Goal: Task Accomplishment & Management: Use online tool/utility

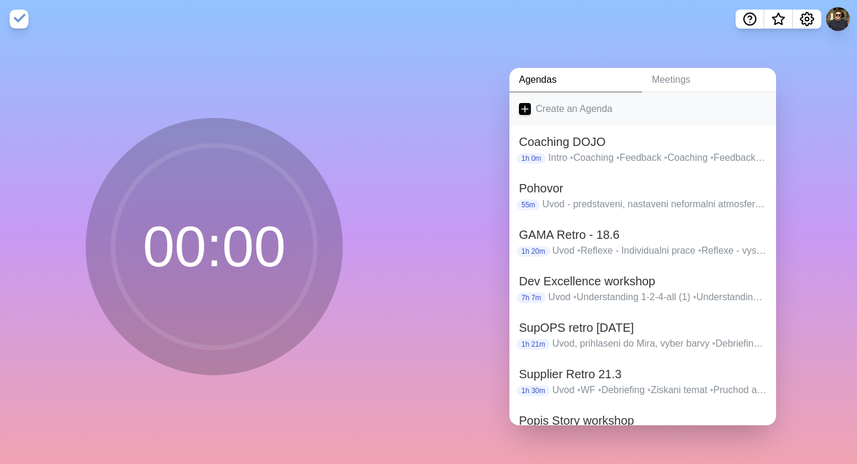
click at [560, 101] on link "Create an Agenda" at bounding box center [643, 108] width 267 height 33
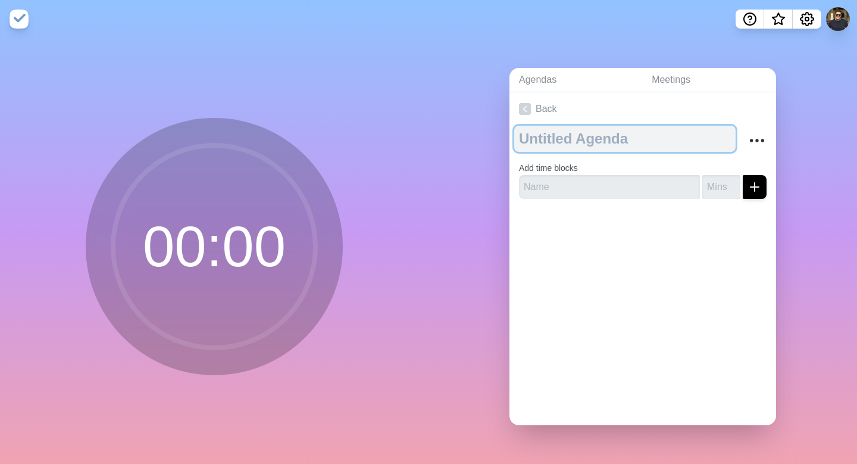
click at [555, 133] on textarea at bounding box center [624, 139] width 221 height 26
type textarea "Prepaid Mobile - Postup [PERSON_NAME]"
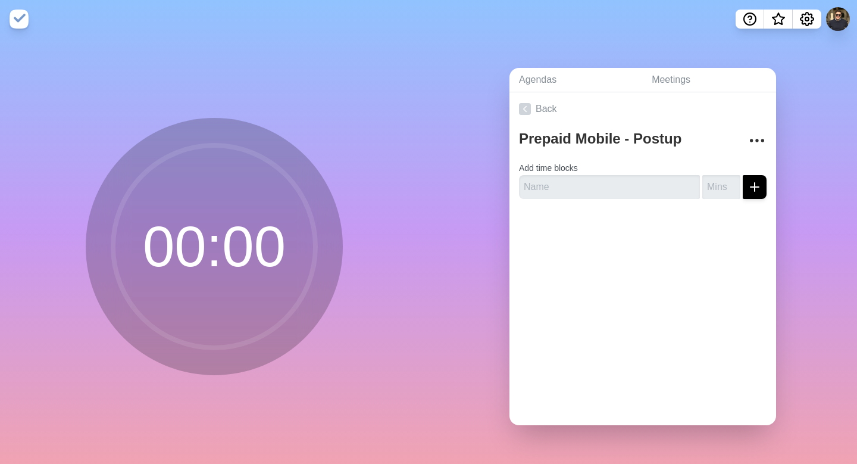
click at [587, 250] on div "Back Prepaid Mobile - Postup [PERSON_NAME] Add time blocks" at bounding box center [643, 258] width 267 height 333
click at [563, 188] on input "text" at bounding box center [609, 187] width 181 height 24
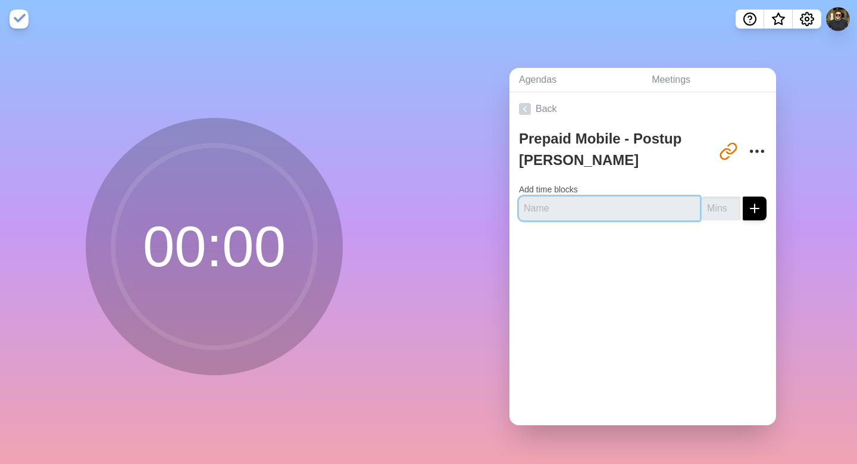
click at [567, 206] on input "text" at bounding box center [609, 208] width 181 height 24
type input "Uvod"
click at [713, 208] on input "number" at bounding box center [722, 208] width 38 height 24
type input "5"
click at [722, 288] on div "Back Prepaid Mobile - Postup [PERSON_NAME] [URL][DOMAIN_NAME] Add time blocks U…" at bounding box center [643, 258] width 267 height 333
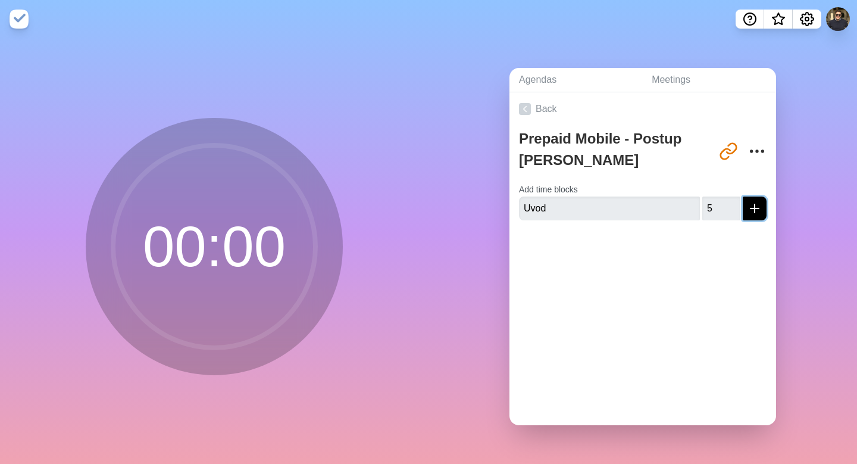
click at [748, 201] on icon "submit" at bounding box center [755, 208] width 14 height 14
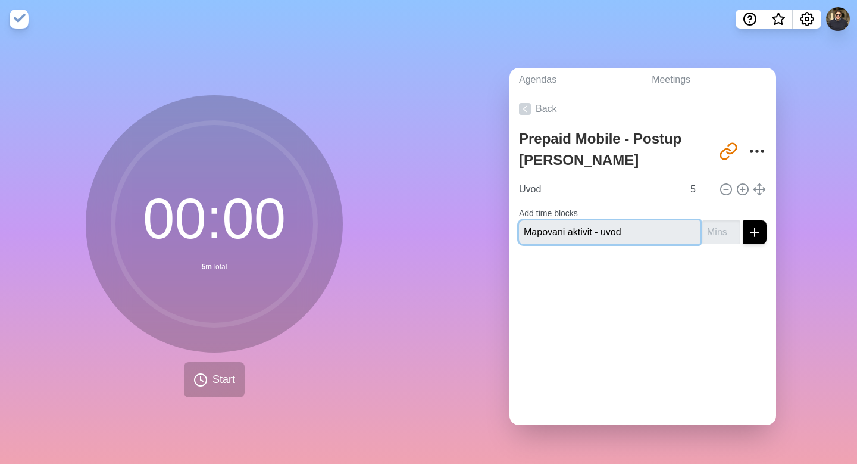
type input "Mapovani aktivit - uvod"
click at [703, 230] on input "number" at bounding box center [722, 232] width 38 height 24
type input "2"
click at [748, 227] on icon "submit" at bounding box center [755, 232] width 14 height 14
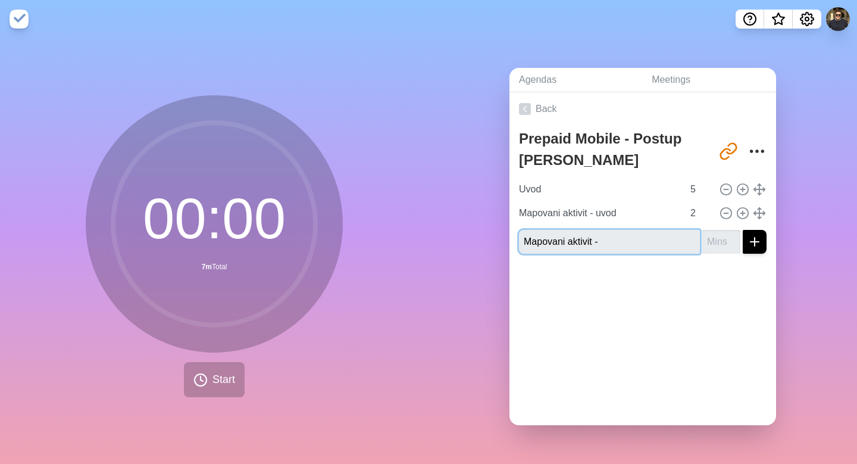
type input "Mapovani aktivit -"
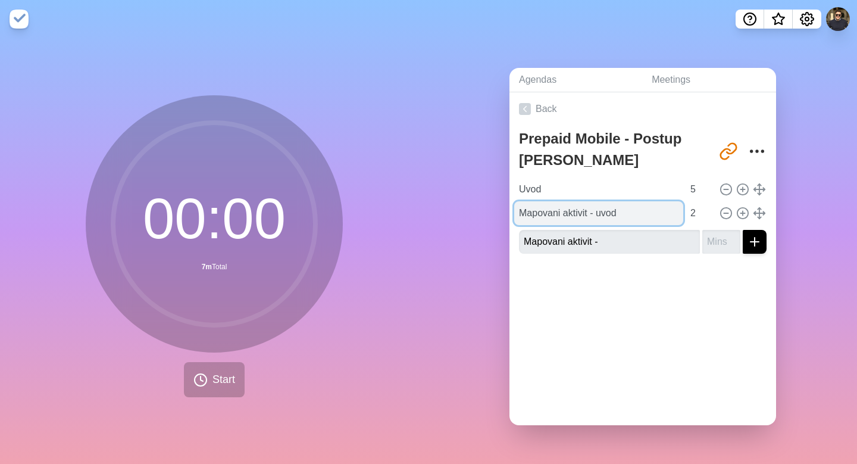
click at [594, 217] on input "Mapovani aktivit - uvod" at bounding box center [598, 213] width 169 height 24
click at [594, 212] on input "Mapovani aktivit - uvod" at bounding box center [598, 213] width 169 height 24
type input "Mapovani aktivit - definice - uvod"
click at [593, 309] on div "Back Prepaid Mobile - Postup [PERSON_NAME] [URL][DOMAIN_NAME] Uvod 5 Mapovani a…" at bounding box center [643, 258] width 267 height 333
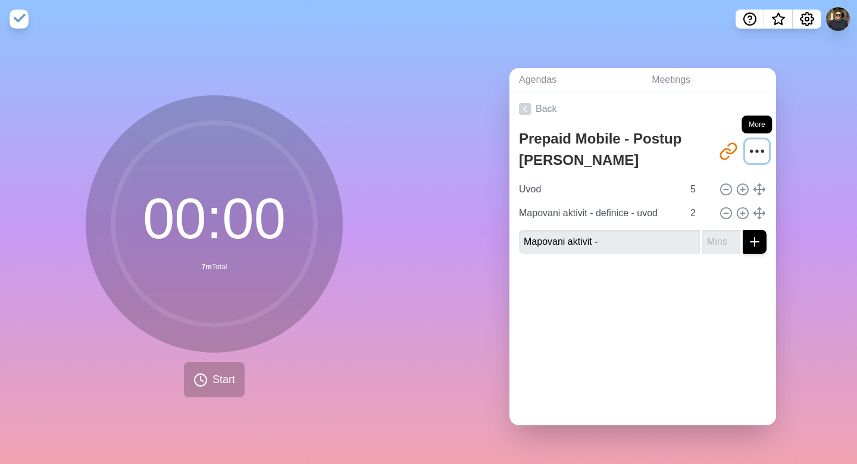
click at [748, 142] on icon "More" at bounding box center [757, 151] width 19 height 19
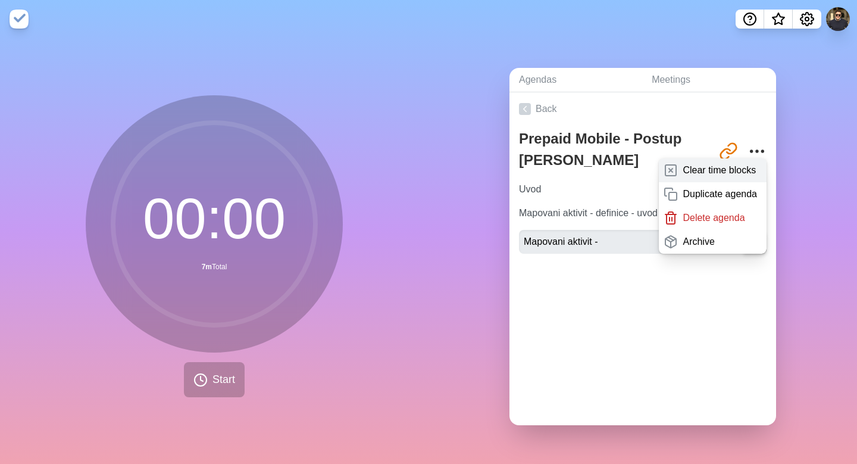
click at [698, 167] on p "Clear time blocks" at bounding box center [719, 170] width 73 height 14
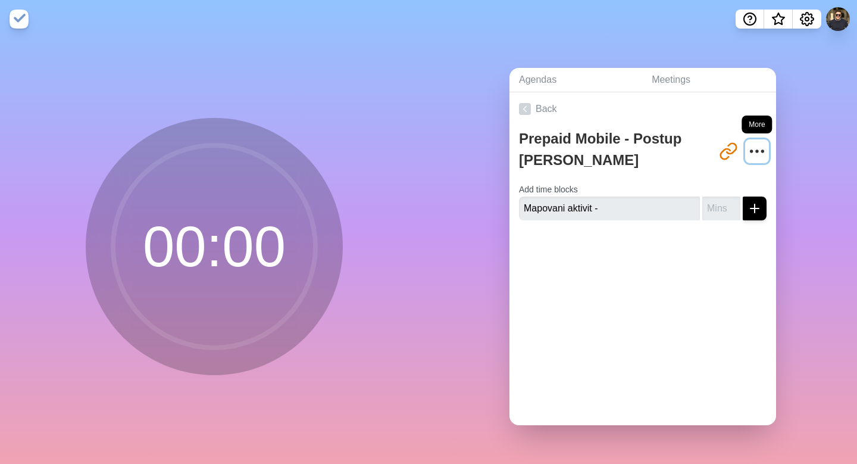
click at [748, 147] on icon "More" at bounding box center [757, 151] width 19 height 19
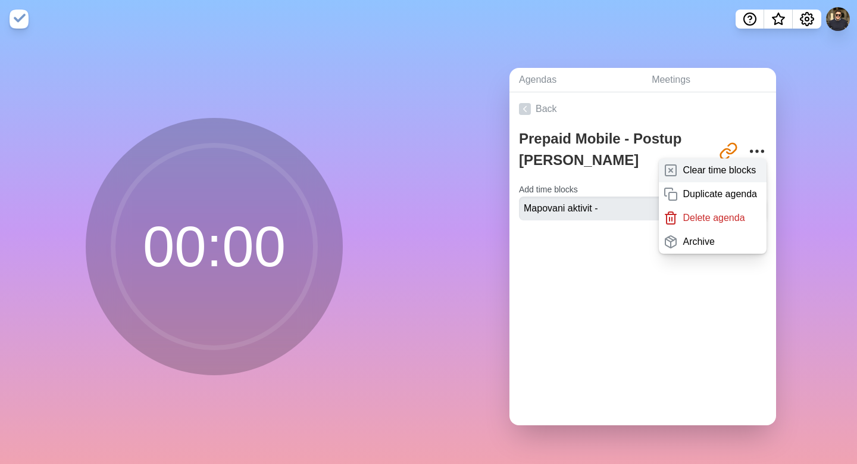
click at [719, 166] on p "Clear time blocks" at bounding box center [719, 170] width 73 height 14
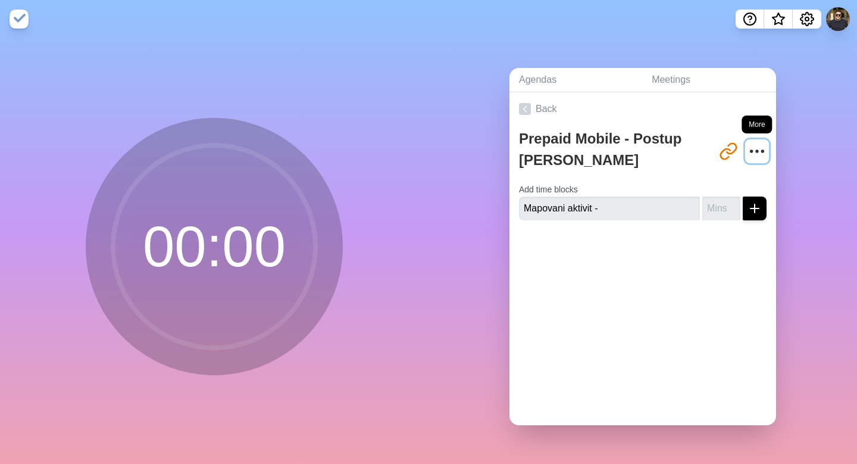
click at [748, 145] on icon "More" at bounding box center [757, 151] width 19 height 19
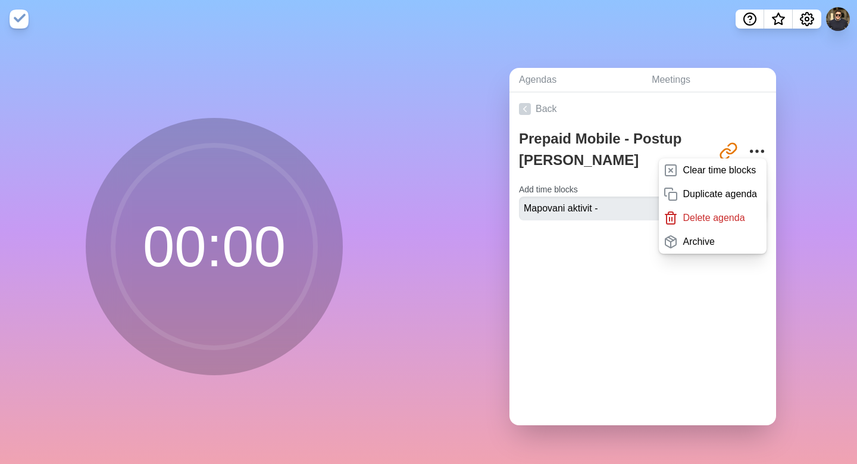
drag, startPoint x: 551, startPoint y: 263, endPoint x: 558, endPoint y: 204, distance: 58.9
click at [553, 258] on div at bounding box center [643, 254] width 267 height 48
click at [566, 198] on input "Mapovani aktivit -" at bounding box center [609, 208] width 181 height 24
click at [602, 202] on input "Mapovani aktivit -" at bounding box center [609, 208] width 181 height 24
drag, startPoint x: 657, startPoint y: 280, endPoint x: 595, endPoint y: 218, distance: 88.4
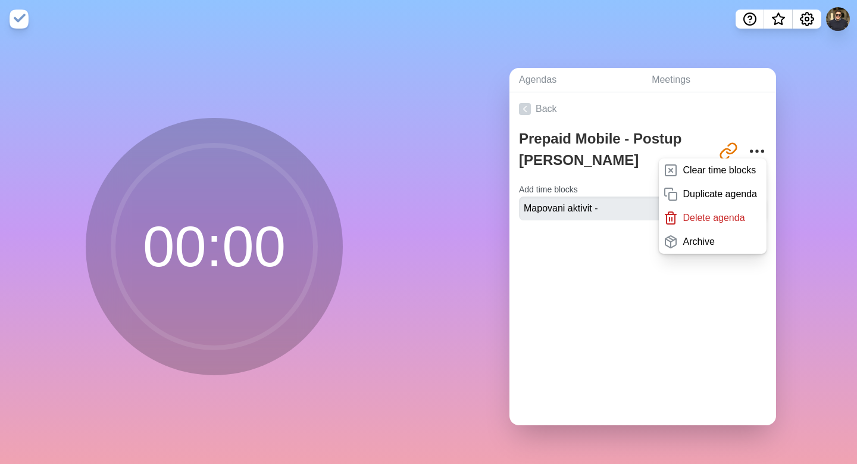
click at [657, 280] on div "Back Prepaid Mobile - Postup [PERSON_NAME] [URL][DOMAIN_NAME] Clear time blocks…" at bounding box center [643, 258] width 267 height 333
drag, startPoint x: 593, startPoint y: 208, endPoint x: 605, endPoint y: 205, distance: 12.9
click at [595, 207] on input "Mapovani aktivit -" at bounding box center [609, 208] width 181 height 24
drag, startPoint x: 587, startPoint y: 205, endPoint x: 491, endPoint y: 204, distance: 95.9
click at [491, 204] on div "Agendas Meetings Back Prepaid Mobile - Postup [PERSON_NAME] [URL][DOMAIN_NAME] …" at bounding box center [643, 251] width 429 height 426
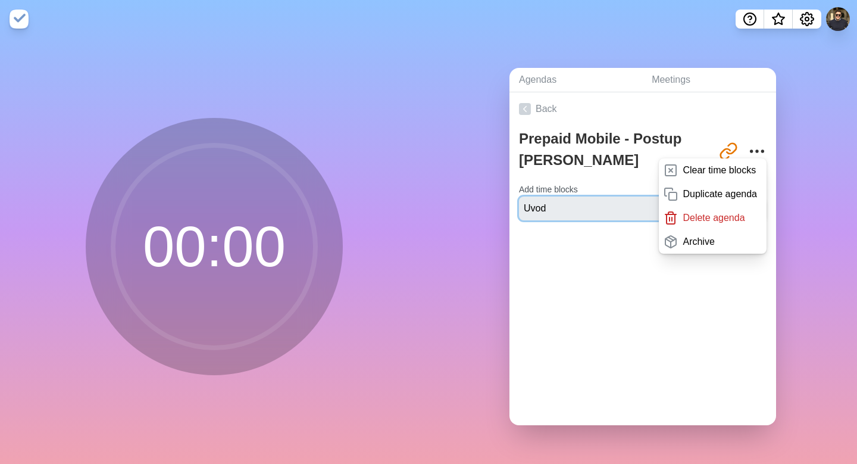
type input "Uvod"
drag, startPoint x: 463, startPoint y: 308, endPoint x: 651, endPoint y: 248, distance: 198.3
click at [464, 307] on div "Agendas Meetings Back Prepaid Mobile - Postup [PERSON_NAME] [URL][DOMAIN_NAME] …" at bounding box center [643, 251] width 429 height 426
drag, startPoint x: 666, startPoint y: 326, endPoint x: 699, endPoint y: 185, distance: 144.9
click at [669, 314] on div "Back Prepaid Mobile - Postup [PERSON_NAME] [URL][DOMAIN_NAME] Clear time blocks…" at bounding box center [643, 258] width 267 height 333
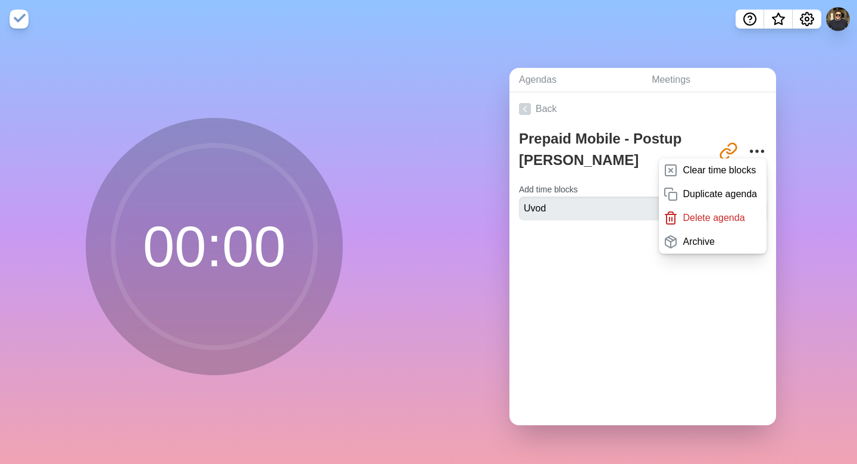
drag, startPoint x: 675, startPoint y: 306, endPoint x: 692, endPoint y: 273, distance: 37.5
click at [675, 305] on div "Back Prepaid Mobile - Postup [PERSON_NAME] [URL][DOMAIN_NAME] Clear time blocks…" at bounding box center [643, 258] width 267 height 333
click at [714, 319] on div "Back Prepaid Mobile - Postup [PERSON_NAME] [URL][DOMAIN_NAME] Clear time blocks…" at bounding box center [643, 258] width 267 height 333
click at [731, 126] on div "Prepaid Mobile - Postup [PERSON_NAME] [URL][DOMAIN_NAME] Clear time blocks Dupl…" at bounding box center [643, 152] width 248 height 52
drag, startPoint x: 718, startPoint y: 146, endPoint x: 725, endPoint y: 145, distance: 7.2
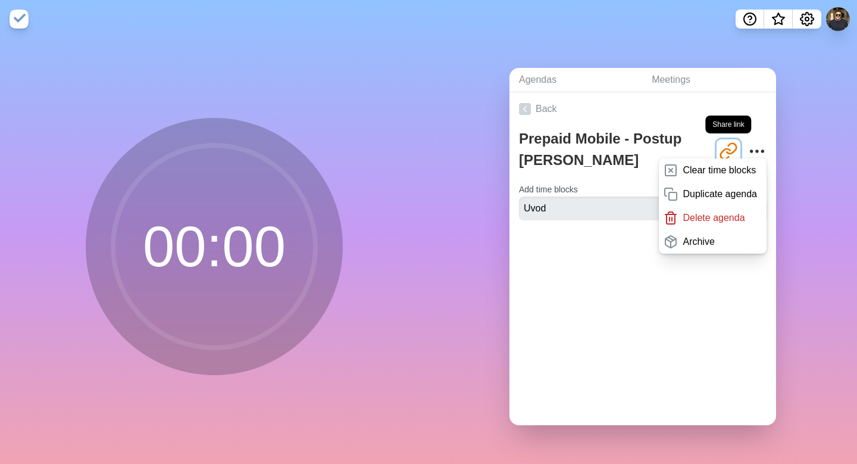
click at [719, 145] on icon "Share link" at bounding box center [728, 151] width 19 height 19
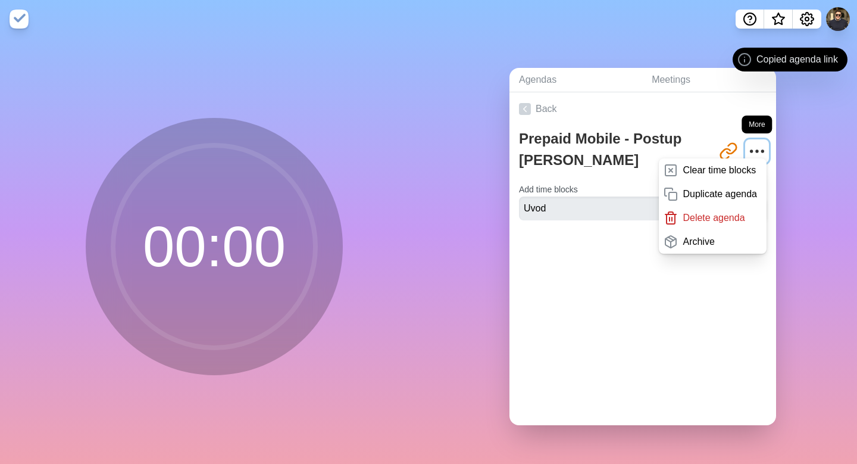
click at [751, 147] on icon "More" at bounding box center [757, 151] width 19 height 19
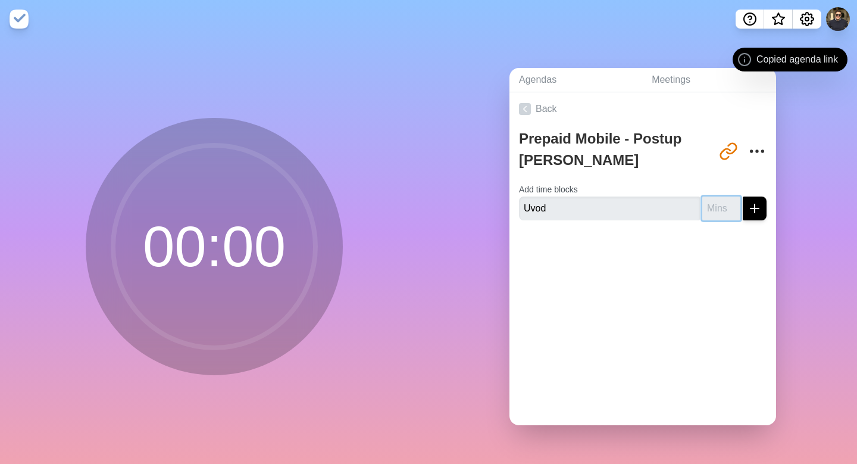
click at [712, 204] on input "number" at bounding box center [722, 208] width 38 height 24
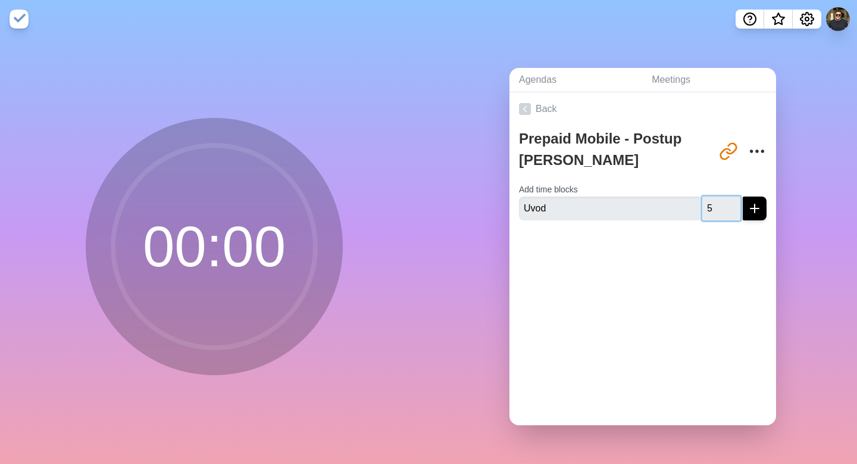
type input "5"
drag, startPoint x: 711, startPoint y: 255, endPoint x: 741, endPoint y: 208, distance: 55.3
click at [713, 250] on div at bounding box center [643, 254] width 267 height 48
click at [751, 208] on line "submit" at bounding box center [755, 208] width 8 height 0
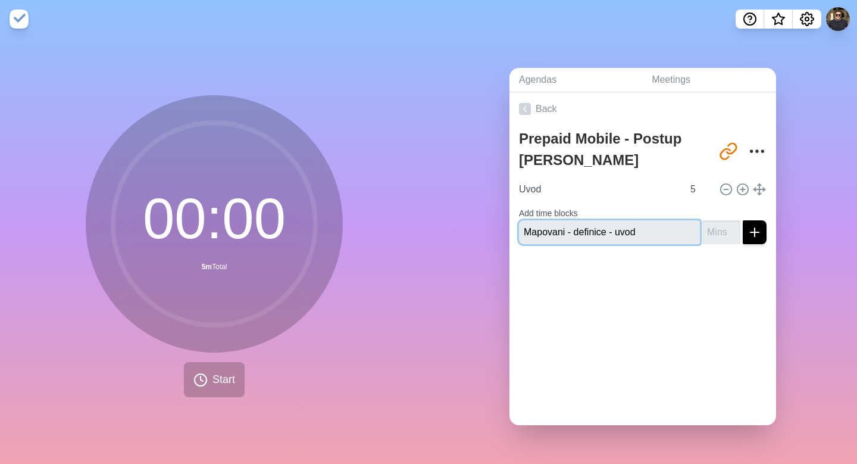
type input "Mapovani - definice - uvod"
click at [715, 228] on input "number" at bounding box center [722, 232] width 38 height 24
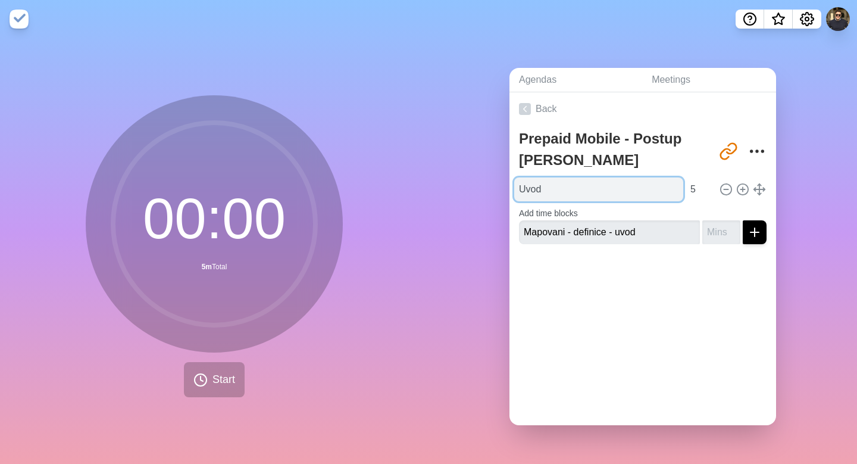
drag, startPoint x: 559, startPoint y: 179, endPoint x: 551, endPoint y: 181, distance: 8.1
click at [558, 179] on input "Uvod" at bounding box center [598, 189] width 169 height 24
type input "Uvod - agenda + pravidla"
click at [613, 313] on div "Back Prepaid Mobile - Postup [PERSON_NAME] [URL][DOMAIN_NAME] Uvod - agenda + p…" at bounding box center [643, 258] width 267 height 333
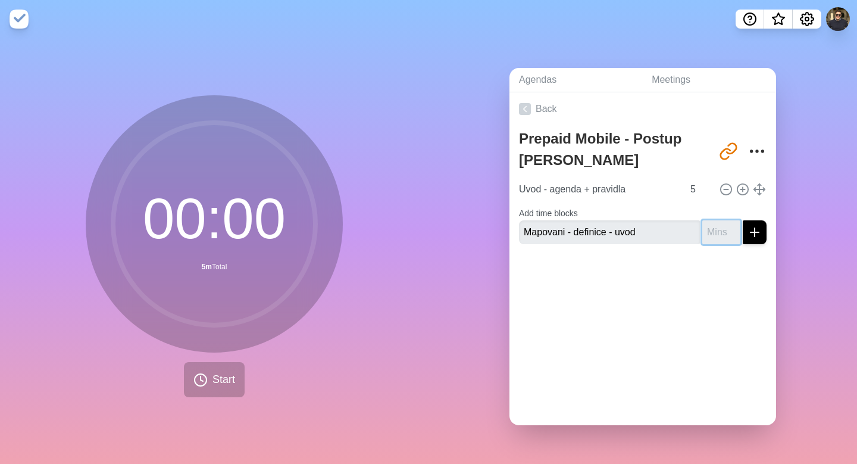
click at [705, 232] on input "number" at bounding box center [722, 232] width 38 height 24
type input "2"
click at [748, 229] on icon "submit" at bounding box center [755, 232] width 14 height 14
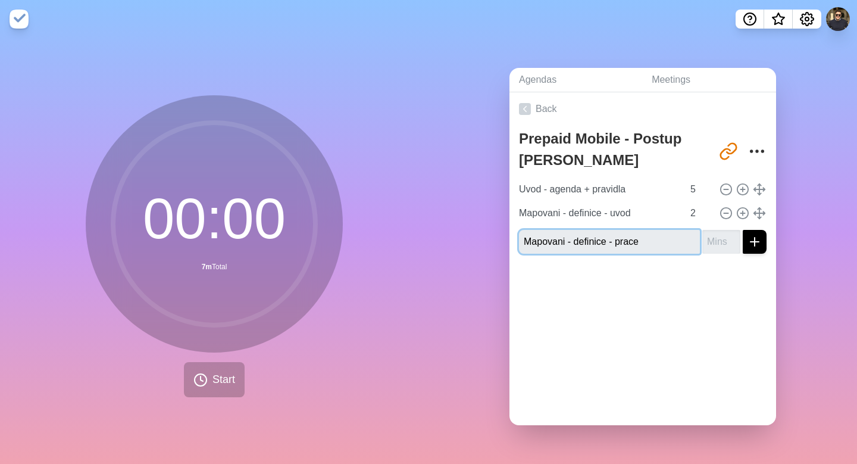
type input "Mapovani - definice - prace"
click at [703, 235] on input "number" at bounding box center [722, 242] width 38 height 24
type input "5"
click at [748, 238] on icon "submit" at bounding box center [755, 242] width 14 height 14
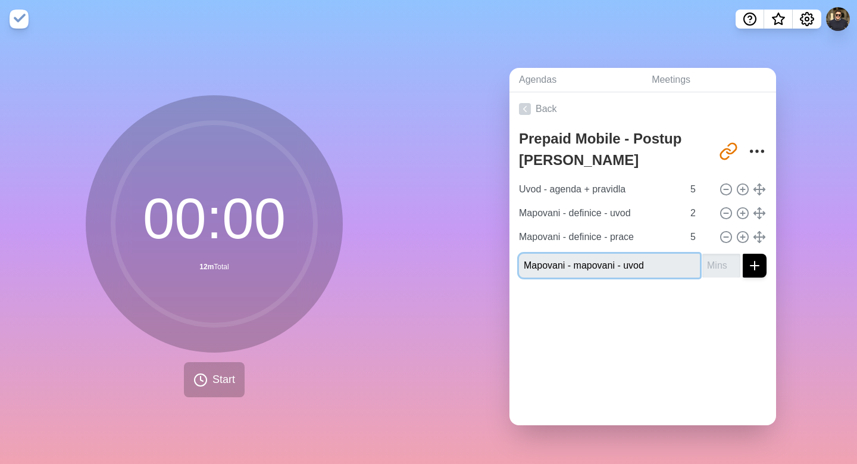
type input "Mapovani - mapovani - uvod"
click at [715, 261] on input "number" at bounding box center [722, 266] width 38 height 24
type input "2"
click at [751, 266] on line "submit" at bounding box center [755, 266] width 8 height 0
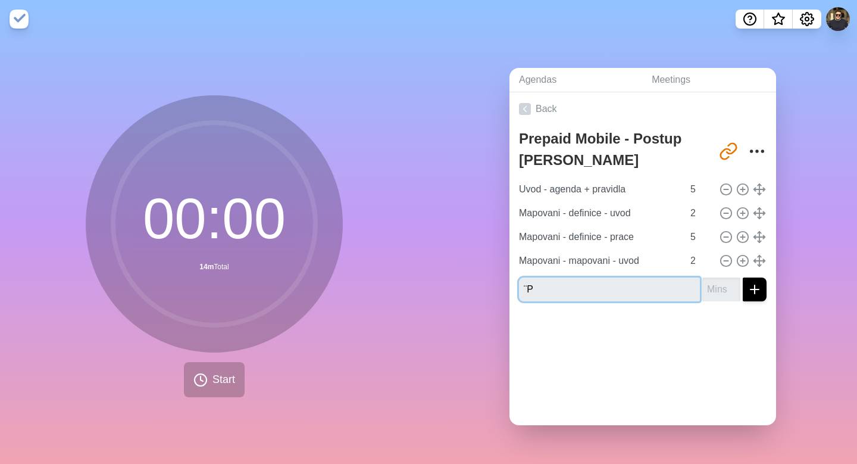
type input "¨"
type input "Maponvani - Peta"
click at [708, 284] on input "number" at bounding box center [722, 289] width 38 height 24
type input "5"
click at [748, 287] on icon "submit" at bounding box center [755, 289] width 14 height 14
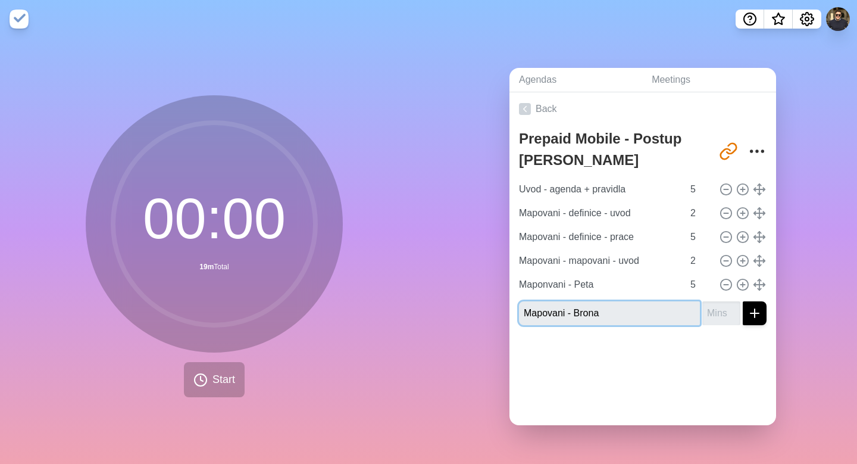
type input "Mapovani - Brona"
click at [704, 310] on input "number" at bounding box center [722, 313] width 38 height 24
type input "5"
click at [752, 307] on button "submit" at bounding box center [755, 313] width 24 height 24
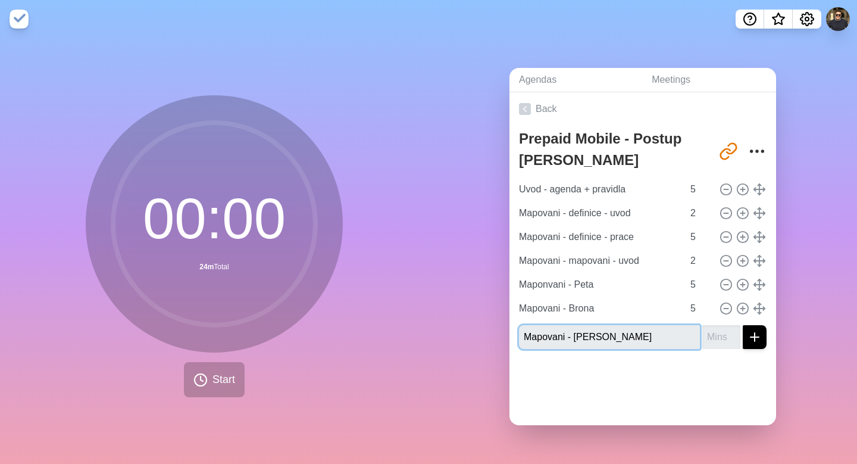
type input "Mapovani - [PERSON_NAME]"
click at [707, 336] on input "number" at bounding box center [722, 337] width 38 height 24
type input "5"
click at [748, 332] on icon "submit" at bounding box center [755, 337] width 14 height 14
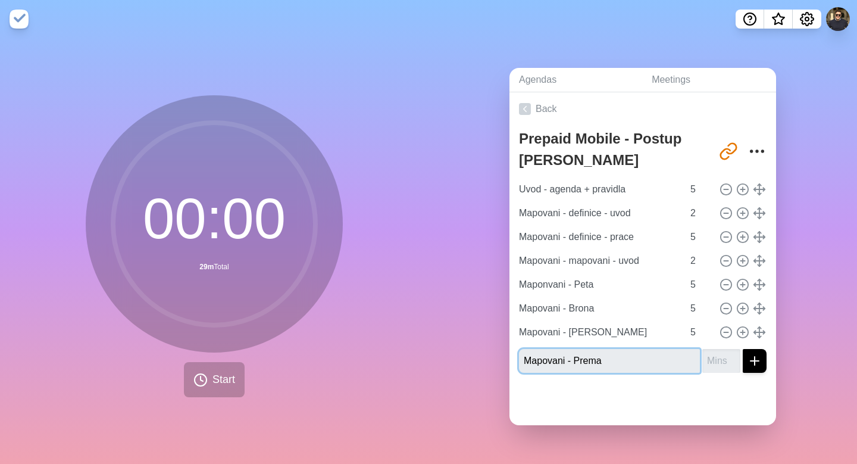
type input "Mapovani - Prema"
click at [703, 359] on input "number" at bounding box center [722, 361] width 38 height 24
type input "5"
click at [751, 361] on line "submit" at bounding box center [755, 361] width 8 height 0
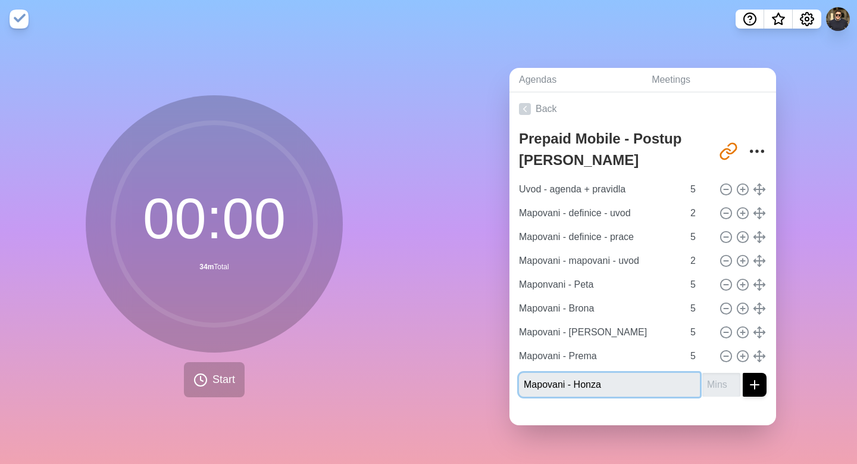
type input "Mapovani - Honza"
click at [703, 375] on input "number" at bounding box center [722, 385] width 38 height 24
type input "5"
click at [748, 378] on icon "submit" at bounding box center [755, 384] width 14 height 14
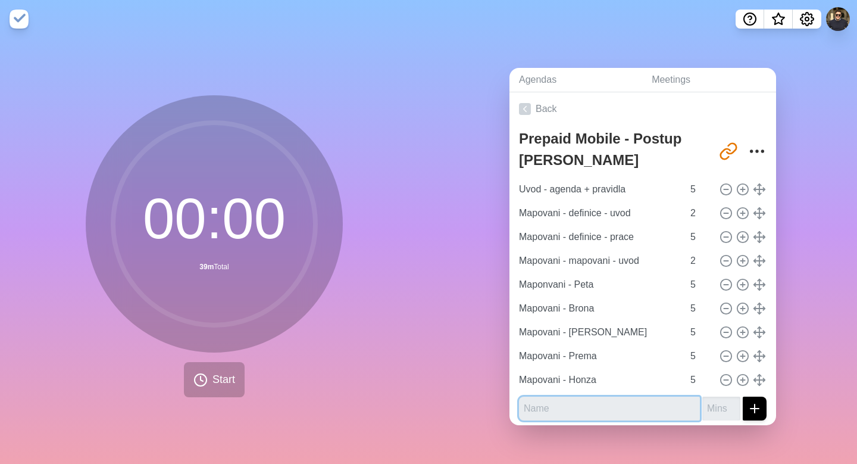
scroll to position [4, 0]
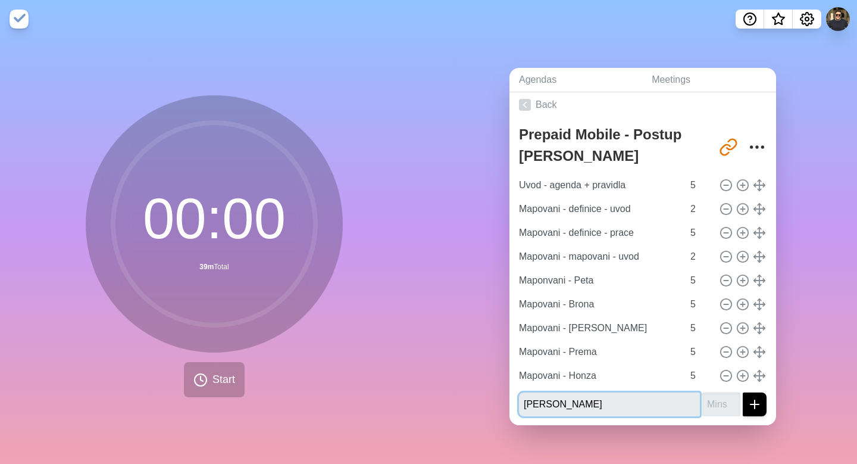
type input "[PERSON_NAME]"
click at [709, 399] on input "number" at bounding box center [722, 404] width 38 height 24
type input "5"
click at [748, 398] on icon "submit" at bounding box center [755, 404] width 14 height 14
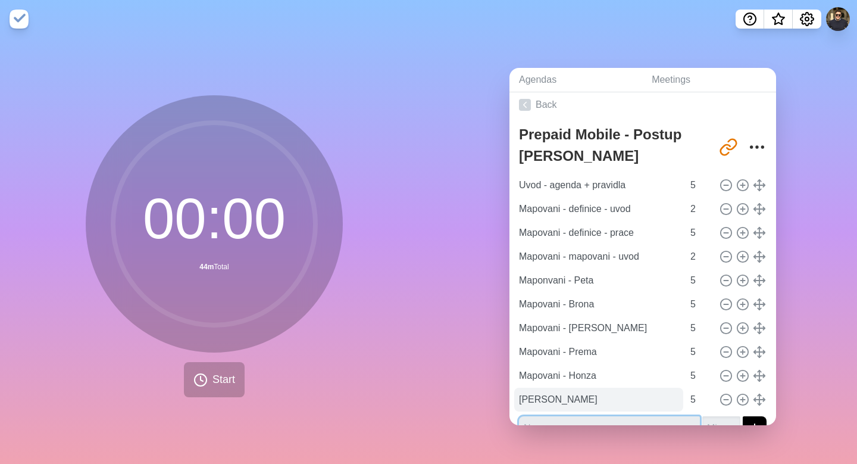
scroll to position [28, 0]
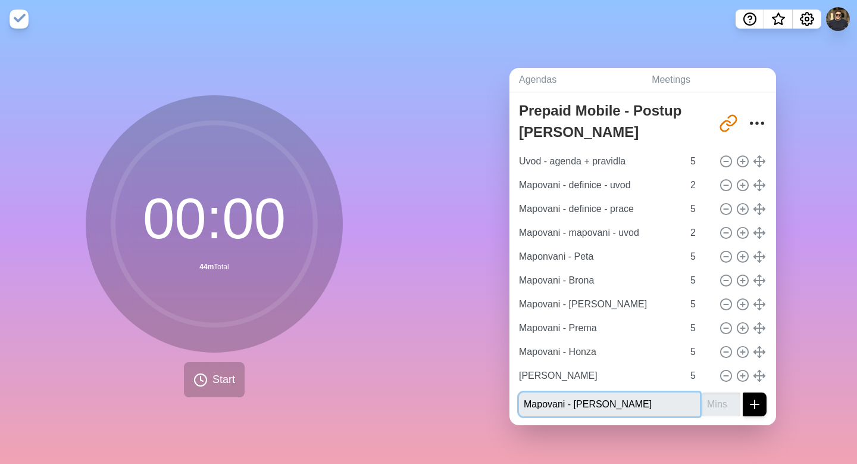
type input "Mapovani - [PERSON_NAME]"
click at [703, 403] on input "number" at bounding box center [722, 404] width 38 height 24
type input "5"
click at [755, 400] on line "submit" at bounding box center [755, 404] width 0 height 8
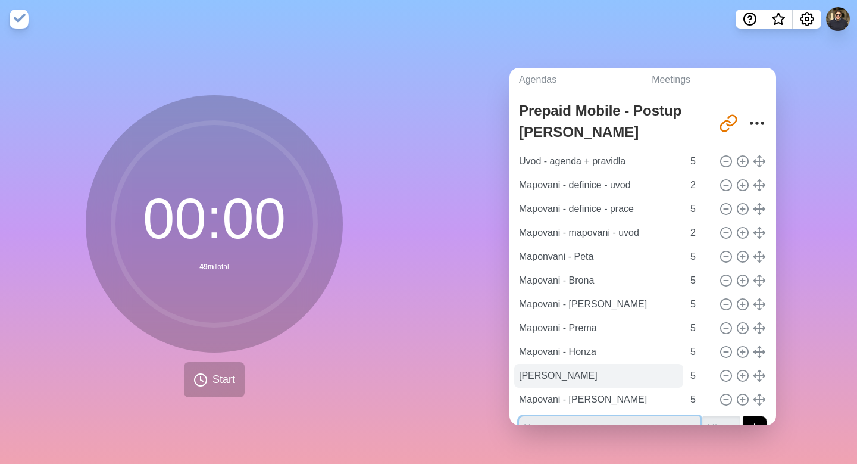
scroll to position [52, 0]
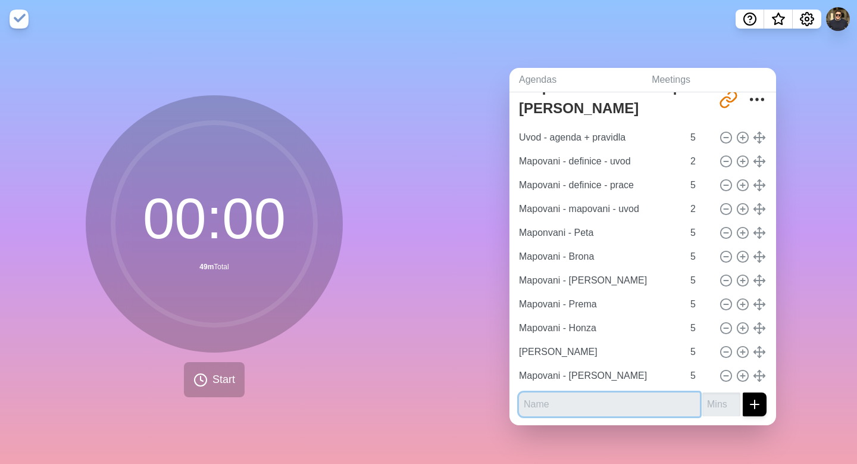
type input "P"
type input "[PERSON_NAME]"
click at [703, 402] on input "number" at bounding box center [722, 404] width 38 height 24
type input "5"
click at [748, 397] on icon "submit" at bounding box center [755, 404] width 14 height 14
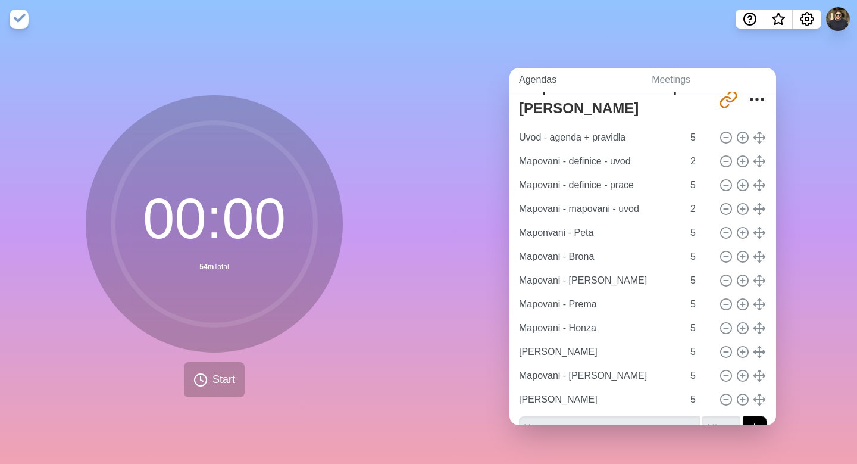
scroll to position [76, 0]
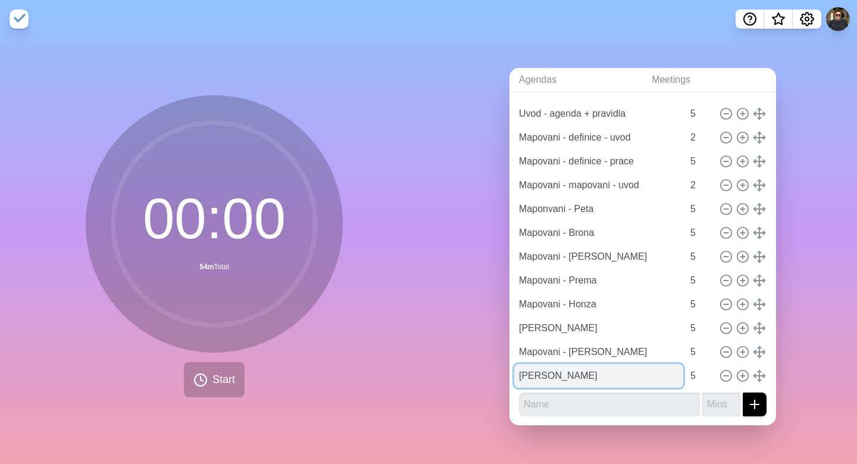
click at [538, 370] on input "[PERSON_NAME]" at bounding box center [598, 376] width 169 height 24
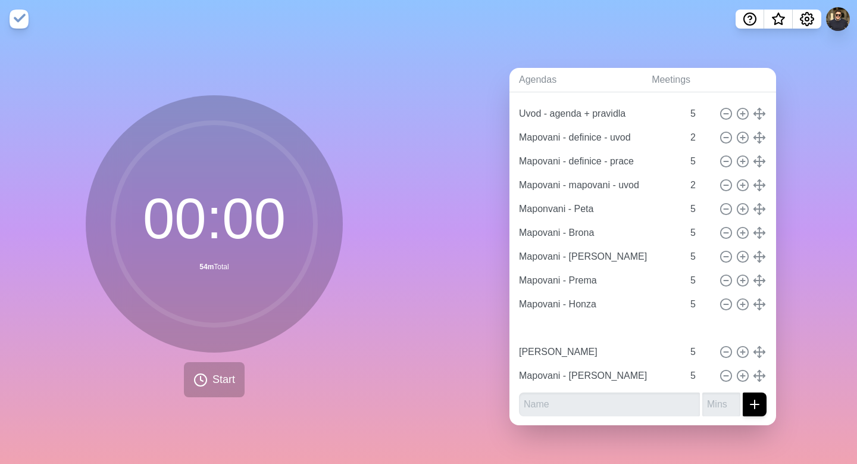
type input "[PERSON_NAME]"
type input "Mapovani - [PERSON_NAME]"
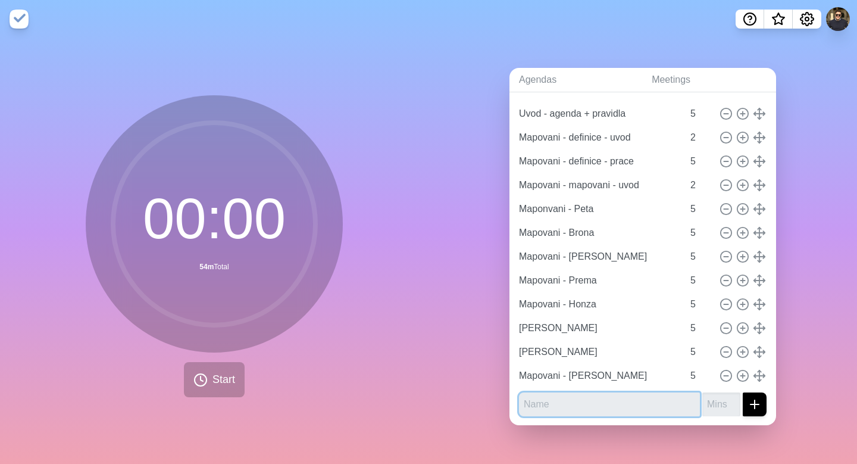
click at [562, 396] on input "text" at bounding box center [609, 404] width 181 height 24
type input "Mapovani - [GEOGRAPHIC_DATA]"
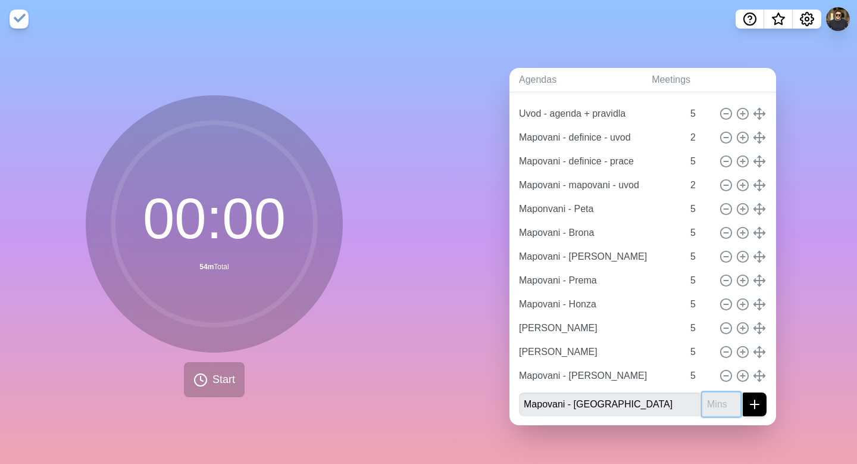
click at [705, 396] on input "number" at bounding box center [722, 404] width 38 height 24
type input "5"
click at [748, 399] on icon "submit" at bounding box center [755, 404] width 14 height 14
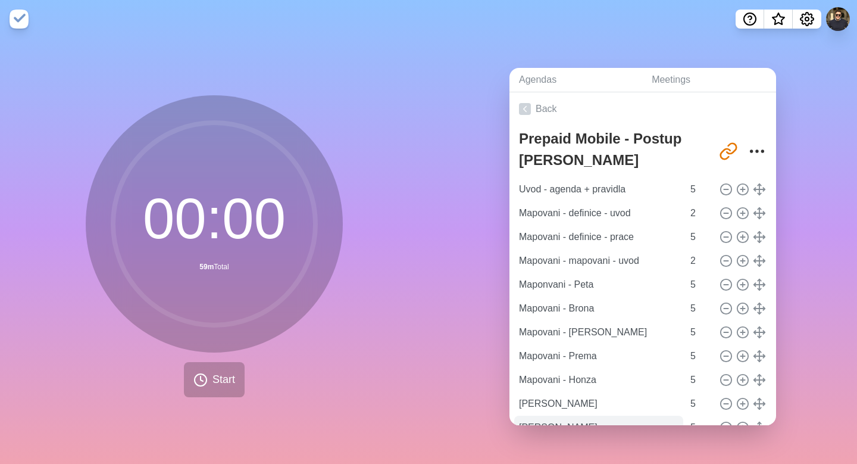
scroll to position [99, 0]
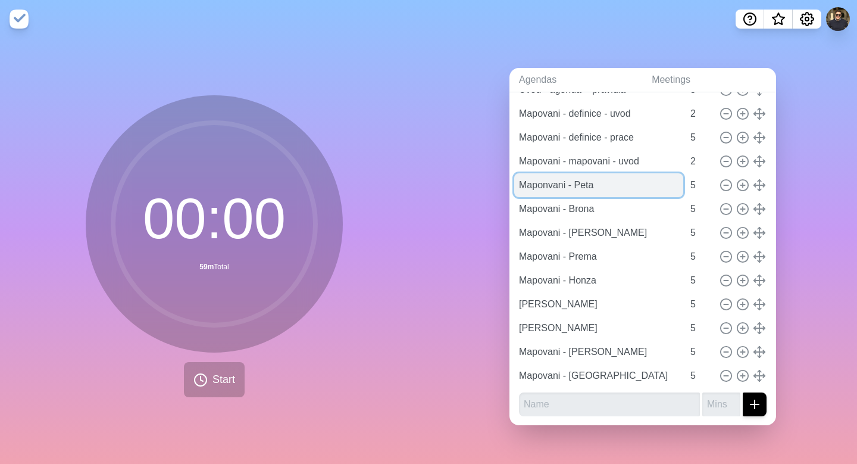
click at [538, 183] on input "Maponvani - Peta" at bounding box center [598, 185] width 169 height 24
click at [544, 182] on input "Maponvani - Peta" at bounding box center [598, 185] width 169 height 24
type input "Mapovani - Peta"
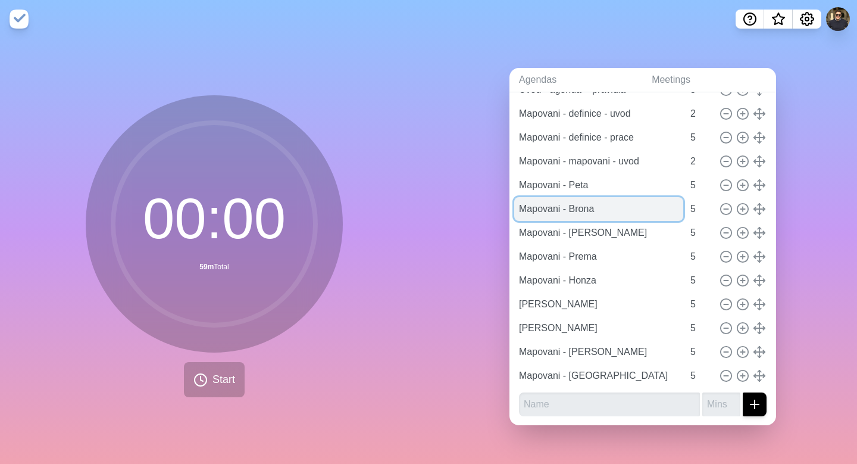
click at [565, 209] on input "Mapovani - Brona" at bounding box center [598, 209] width 169 height 24
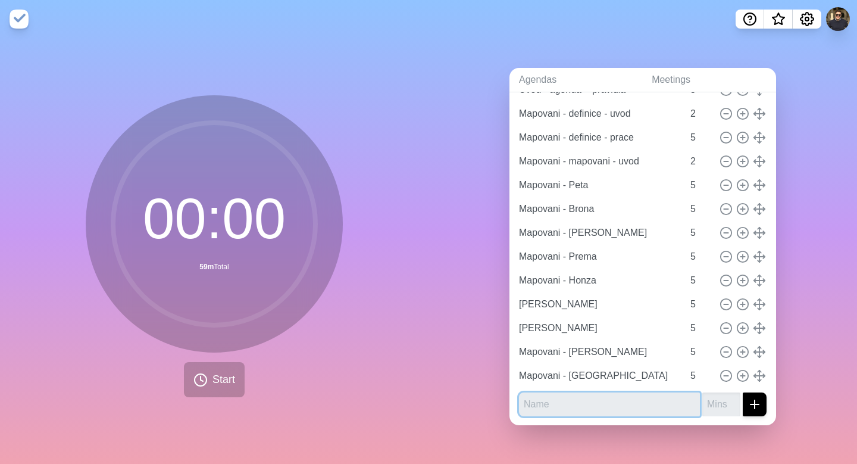
click at [570, 396] on input "text" at bounding box center [609, 404] width 181 height 24
type input "Pauza"
click at [703, 400] on input "number" at bounding box center [722, 404] width 38 height 24
type input "10"
click at [782, 384] on div "Agendas Meetings Back Prepaid Mobile - Postup [PERSON_NAME] [URL][DOMAIN_NAME] …" at bounding box center [643, 251] width 429 height 426
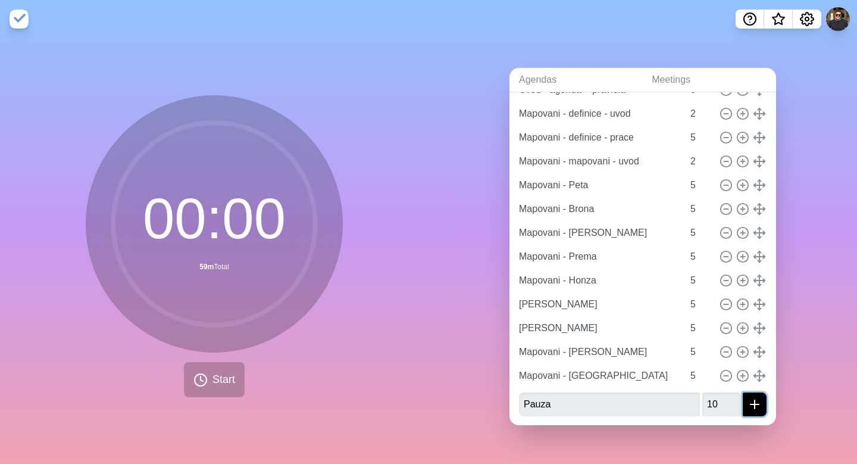
click at [748, 402] on icon "submit" at bounding box center [755, 404] width 14 height 14
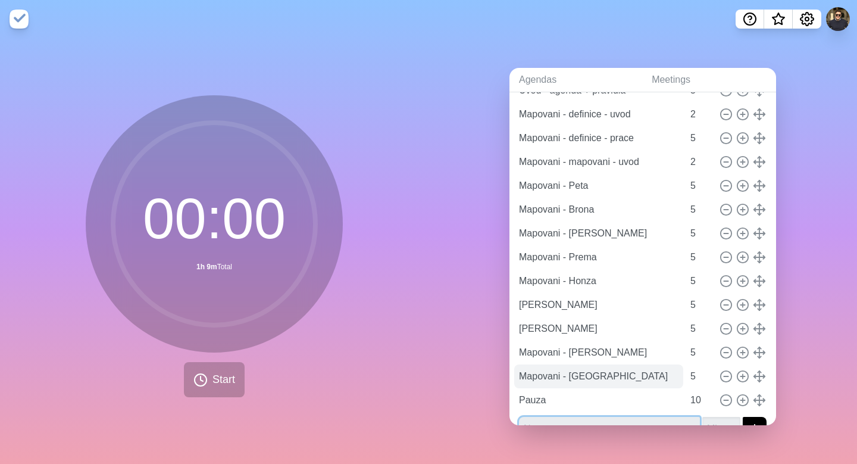
scroll to position [123, 0]
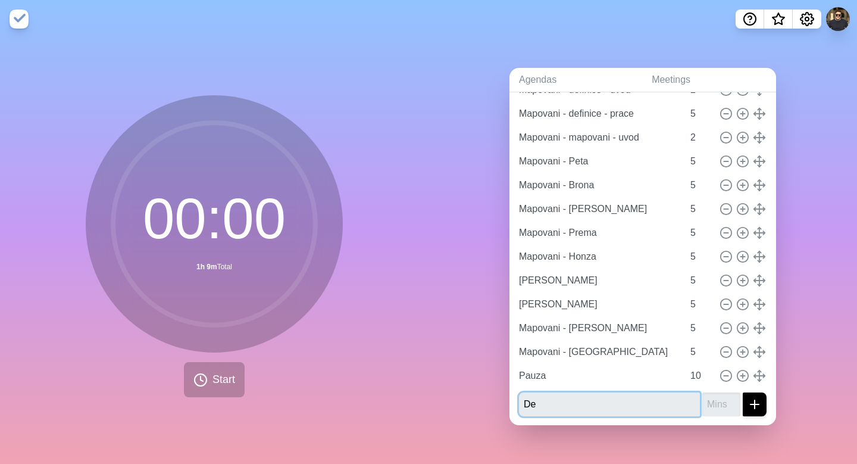
type input "D"
type input "Potreby - uvod"
click at [703, 401] on input "number" at bounding box center [722, 404] width 38 height 24
type input "2"
click at [748, 402] on icon "submit" at bounding box center [755, 404] width 14 height 14
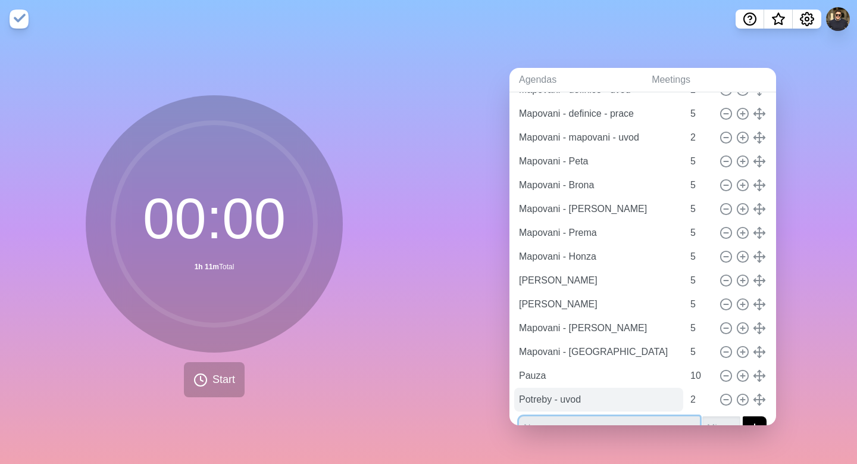
scroll to position [147, 0]
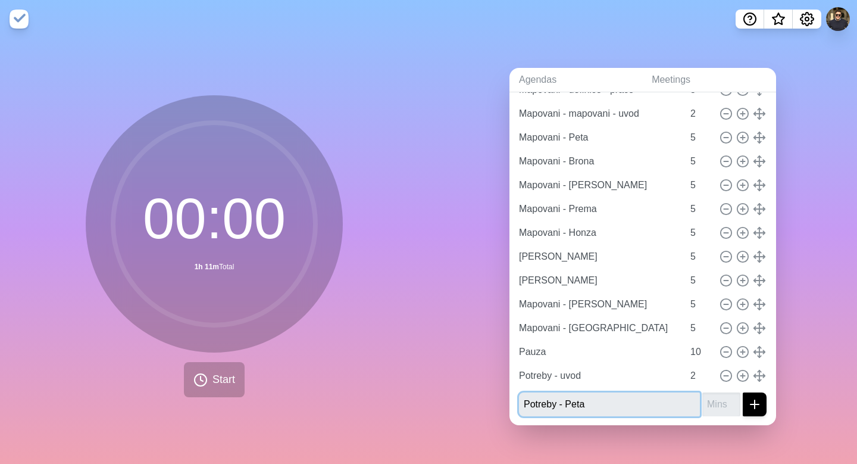
type input "Potreby - Peta"
click at [707, 401] on input "number" at bounding box center [722, 404] width 38 height 24
type input "3"
click at [748, 402] on icon "submit" at bounding box center [755, 404] width 14 height 14
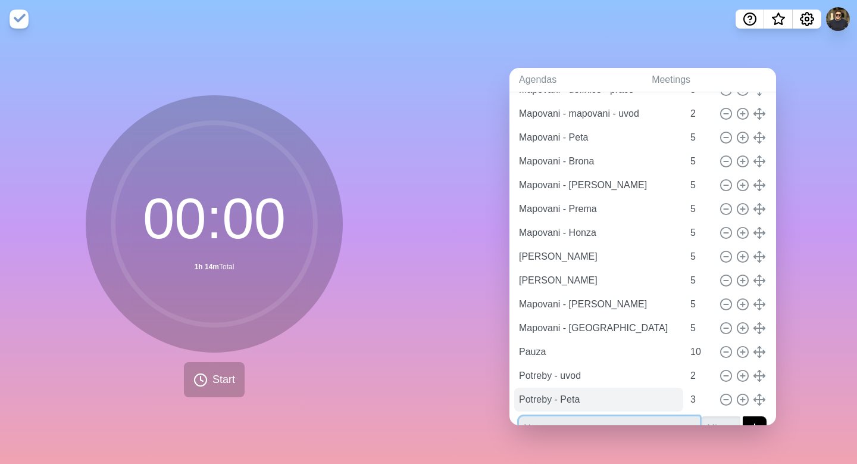
scroll to position [171, 0]
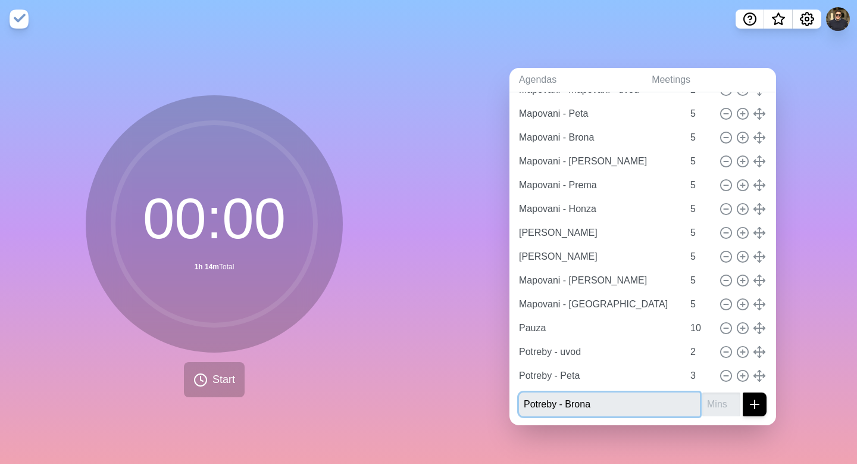
type input "Potreby - Brona"
click at [703, 405] on input "number" at bounding box center [722, 404] width 38 height 24
type input "3"
click at [755, 400] on line "submit" at bounding box center [755, 404] width 0 height 8
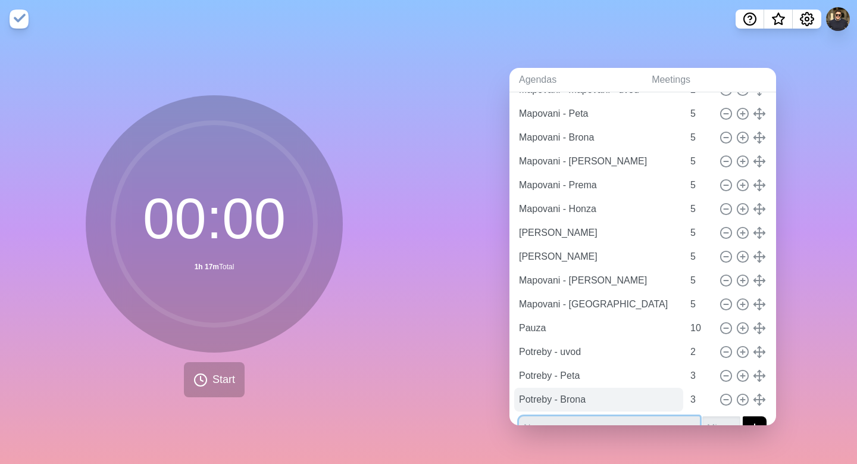
scroll to position [195, 0]
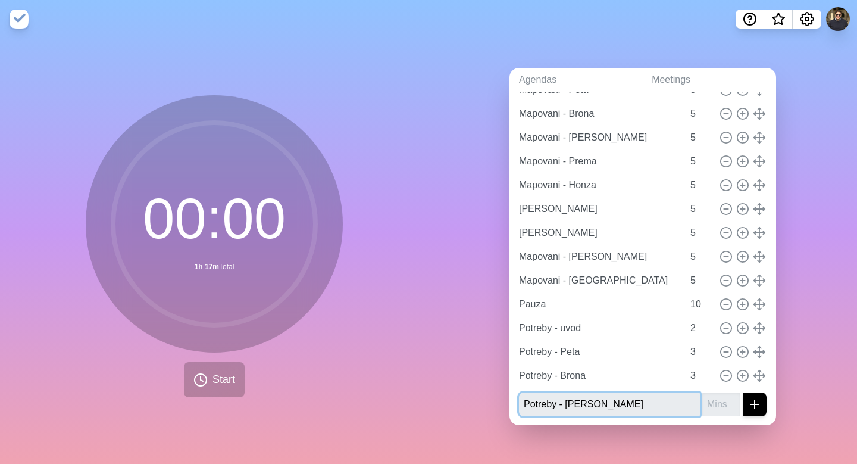
type input "Potreby - [PERSON_NAME]"
click at [703, 397] on input "number" at bounding box center [722, 404] width 38 height 24
type input "3"
click at [748, 397] on icon "submit" at bounding box center [755, 404] width 14 height 14
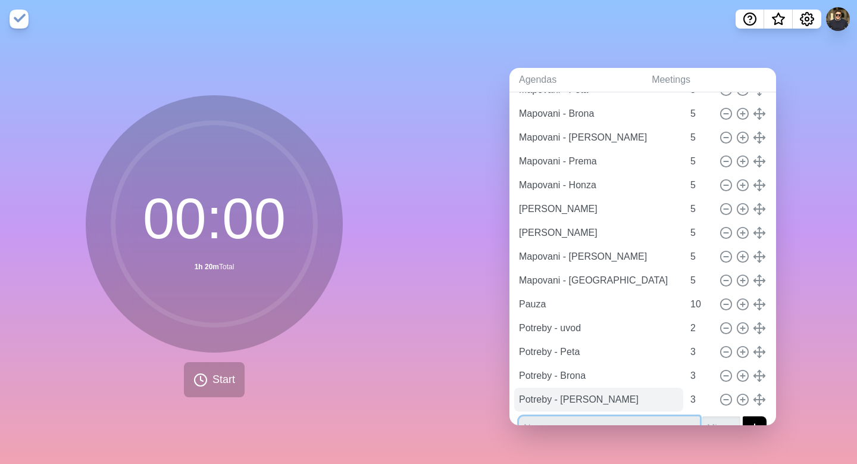
scroll to position [218, 0]
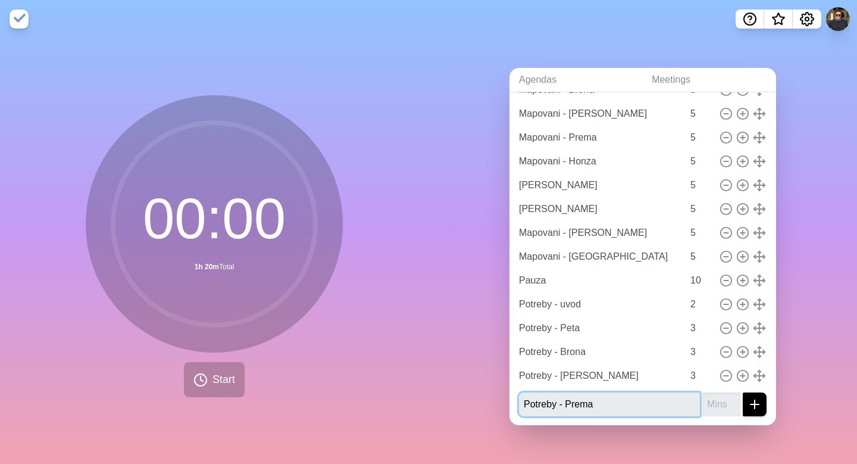
type input "Potreby - Prema"
click at [703, 404] on input "number" at bounding box center [722, 404] width 38 height 24
type input "3"
click at [748, 403] on icon "submit" at bounding box center [755, 404] width 14 height 14
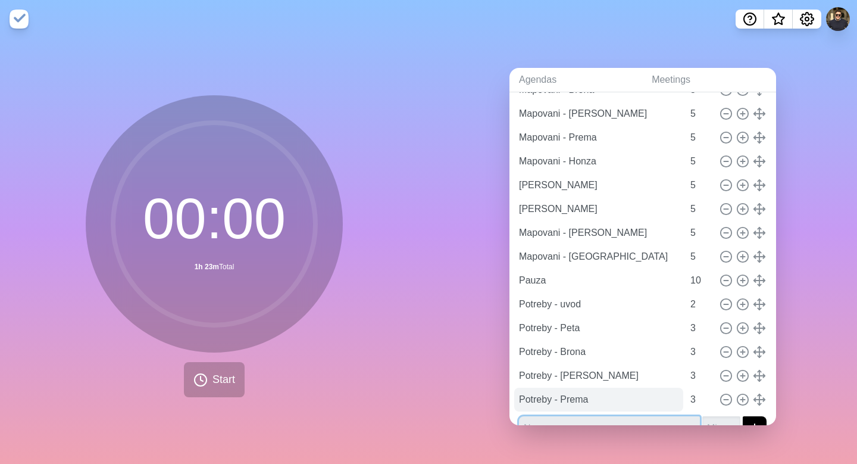
scroll to position [242, 0]
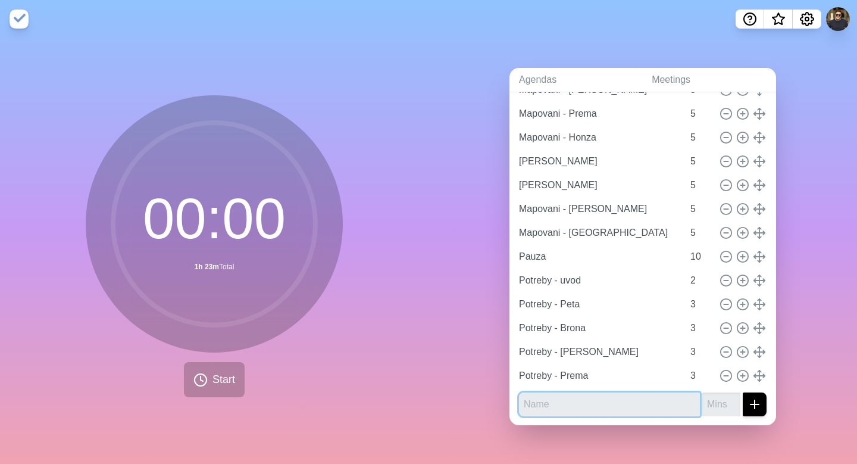
click at [620, 396] on input "text" at bounding box center [609, 404] width 181 height 24
type input "Potreby - Honza"
click at [703, 400] on input "number" at bounding box center [722, 404] width 38 height 24
type input "3"
click at [748, 401] on icon "submit" at bounding box center [755, 404] width 14 height 14
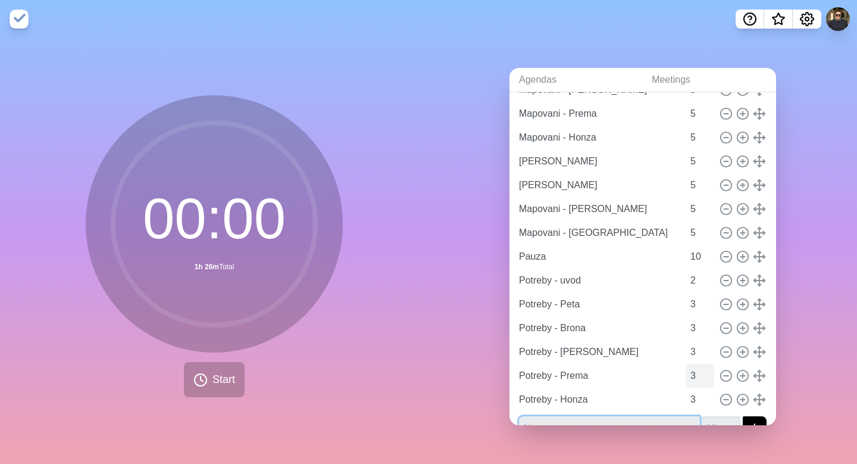
scroll to position [266, 0]
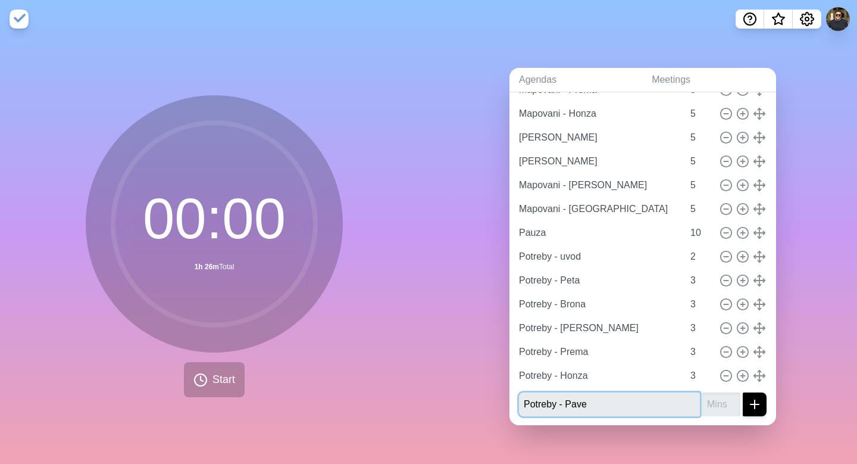
type input "Potreby - [PERSON_NAME]"
type input "Potreby -"
type input "Potreby - [PERSON_NAME]"
click at [706, 401] on input "number" at bounding box center [722, 404] width 38 height 24
type input "3"
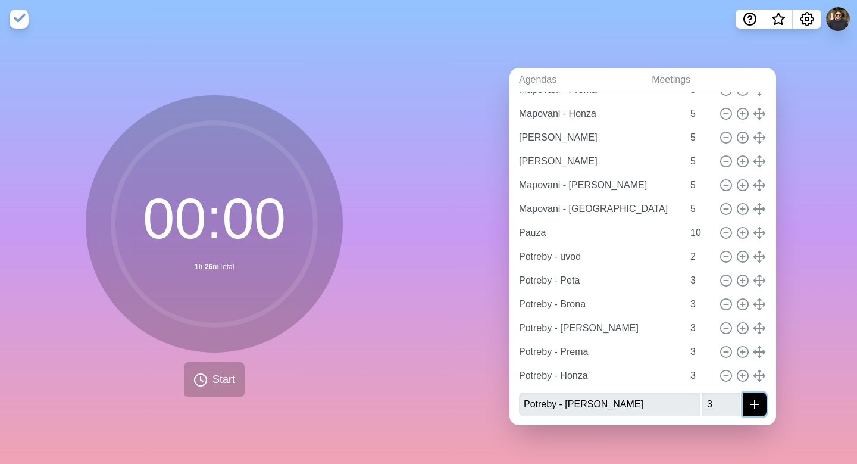
click at [755, 400] on line "submit" at bounding box center [755, 404] width 0 height 8
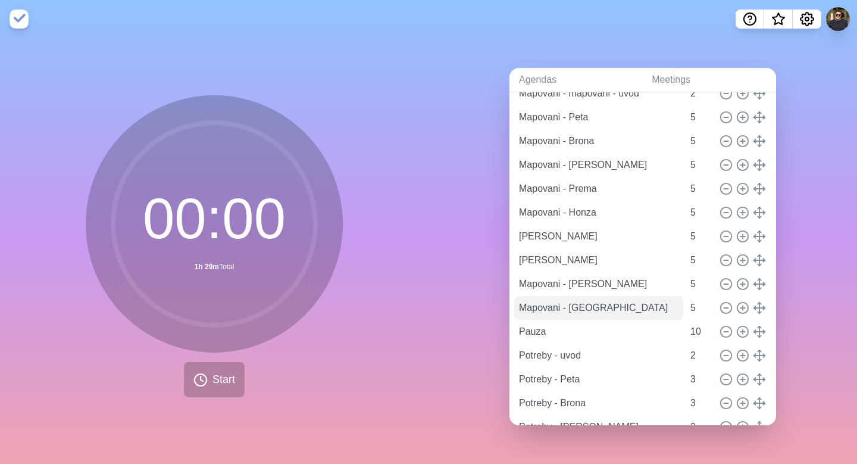
scroll to position [166, 0]
click at [736, 234] on icon at bounding box center [742, 237] width 13 height 13
type input "[PERSON_NAME]"
type input "Mapovani - [PERSON_NAME]"
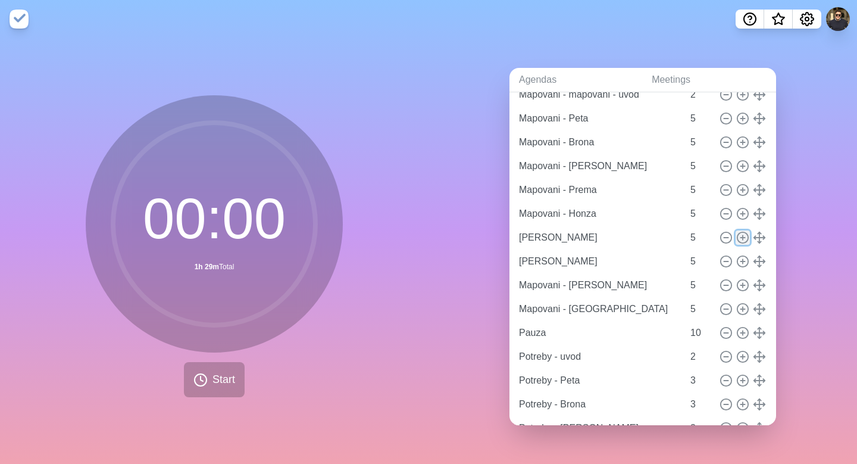
type input "Mapovani - [GEOGRAPHIC_DATA]"
type input "5"
type input "Pauza"
type input "10"
type input "Potreby - uvod"
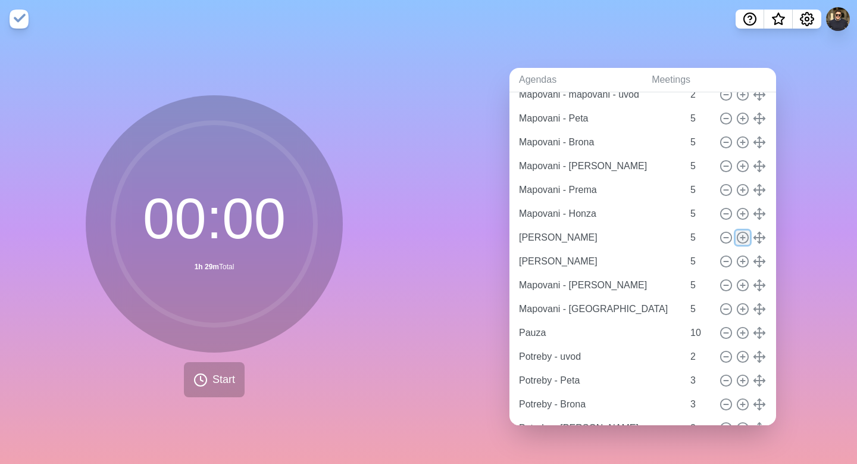
type input "2"
type input "Potreby - Peta"
type input "Potreby - Brona"
type input "Potreby - [PERSON_NAME]"
type input "Potreby - Prema"
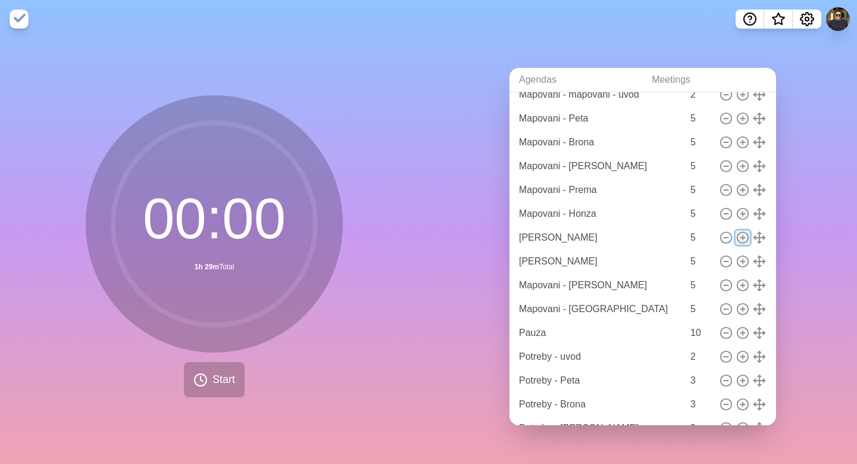
type input "Potreby - Honza"
click at [720, 255] on icon at bounding box center [726, 261] width 13 height 13
type input "[PERSON_NAME]"
type input "Mapovani - [PERSON_NAME]"
type input "Mapovani - [GEOGRAPHIC_DATA]"
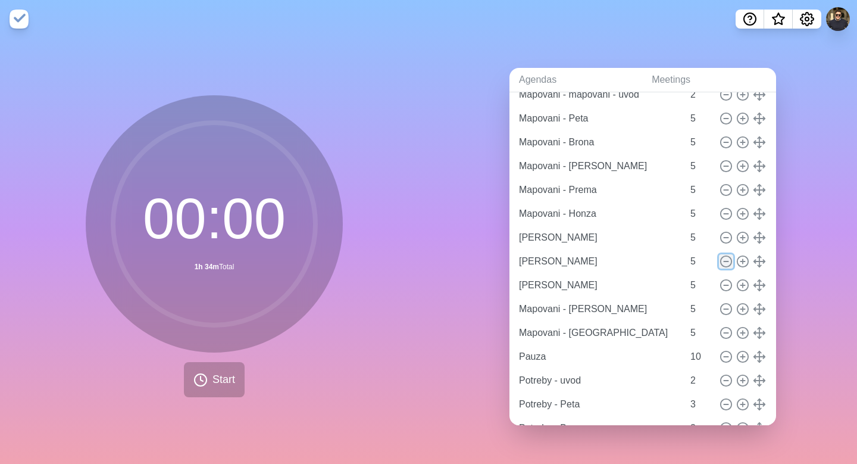
type input "Pauza"
type input "10"
type input "Potreby - uvod"
type input "2"
type input "Potreby - Peta"
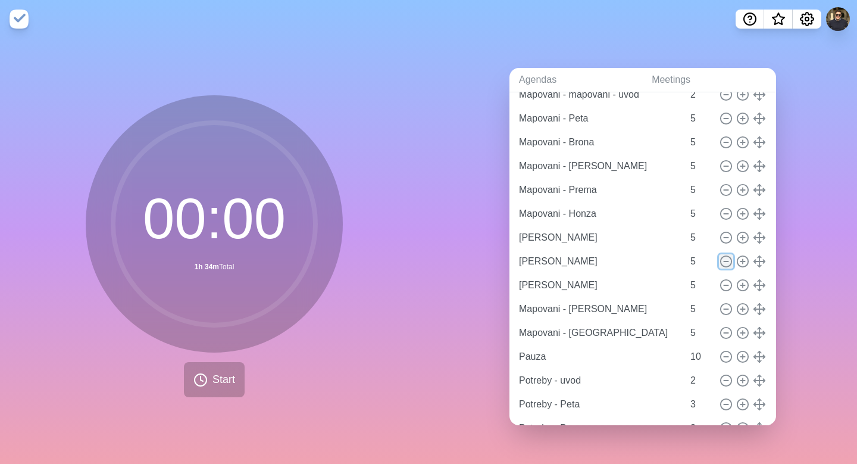
type input "3"
type input "Potreby - Brona"
type input "Potreby - [PERSON_NAME]"
type input "Potreby - Prema"
type input "Potreby - Honza"
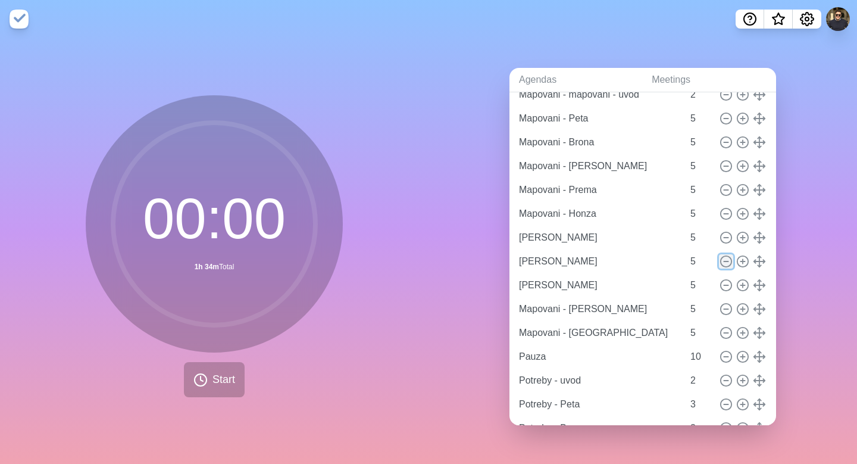
type input "Potreby - [PERSON_NAME]"
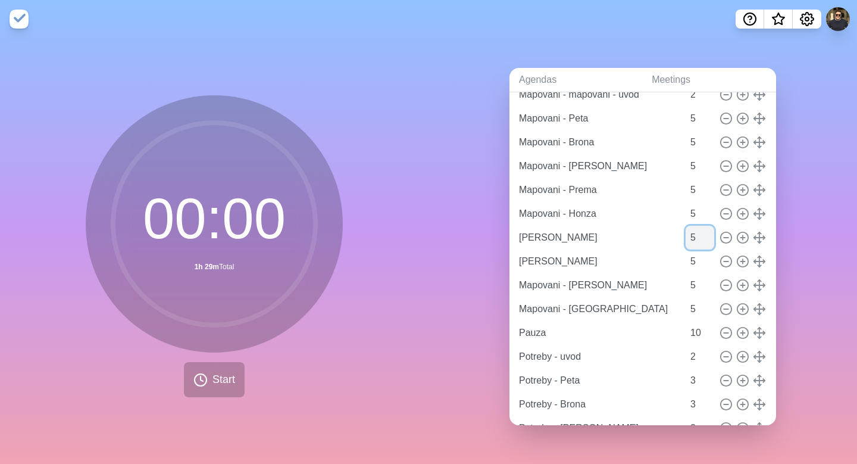
click at [686, 232] on input "5" at bounding box center [700, 238] width 29 height 24
click at [698, 227] on input "6" at bounding box center [700, 238] width 29 height 24
click at [698, 227] on input "7" at bounding box center [700, 238] width 29 height 24
type input "8"
click at [698, 227] on input "8" at bounding box center [700, 238] width 29 height 24
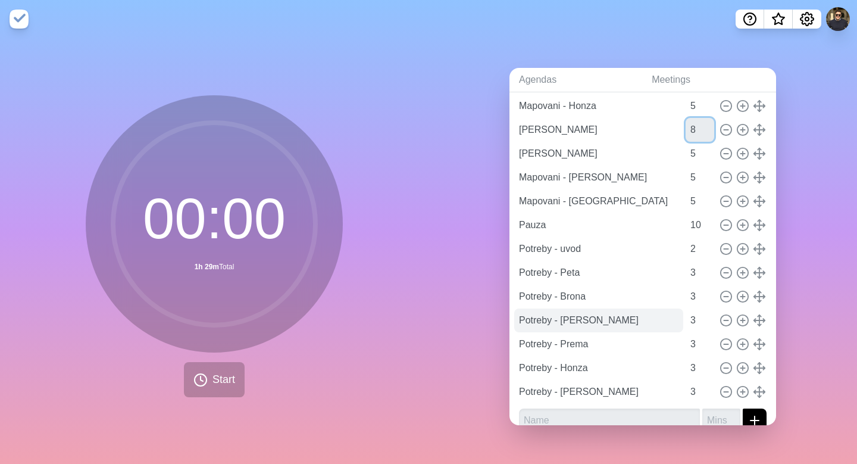
scroll to position [290, 0]
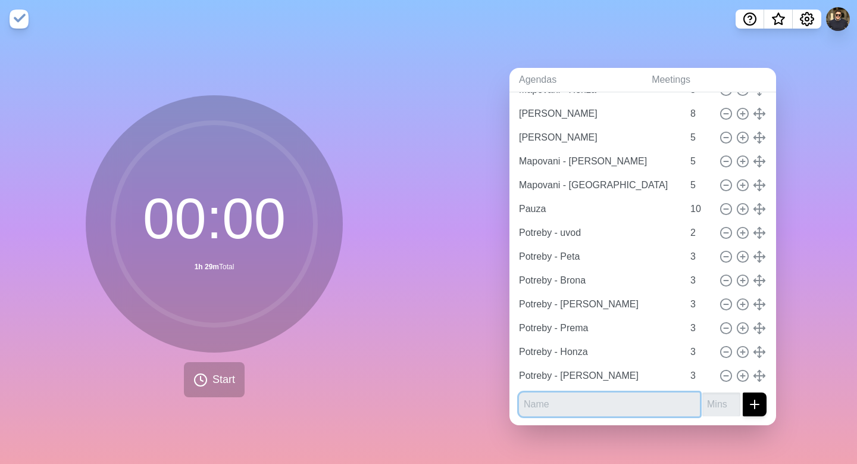
click at [573, 401] on input "text" at bounding box center [609, 404] width 181 height 24
type input "Potreby - [PERSON_NAME]"
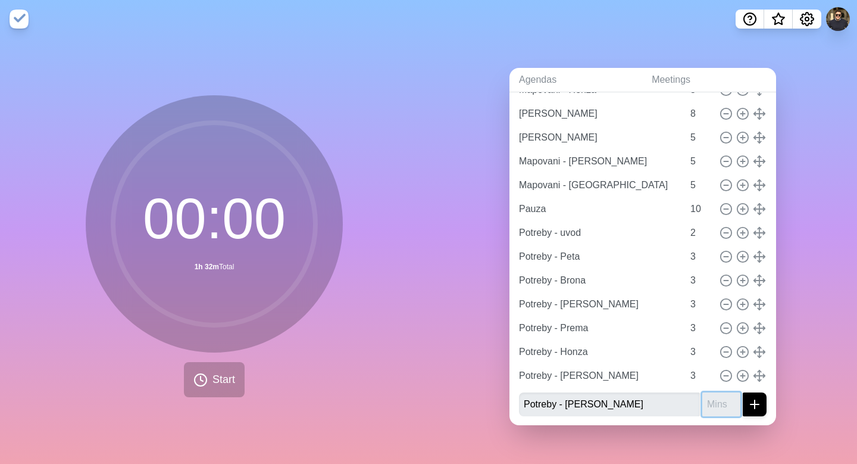
click at [703, 393] on input "number" at bounding box center [722, 404] width 38 height 24
type input "3"
click at [750, 399] on button "submit" at bounding box center [755, 404] width 24 height 24
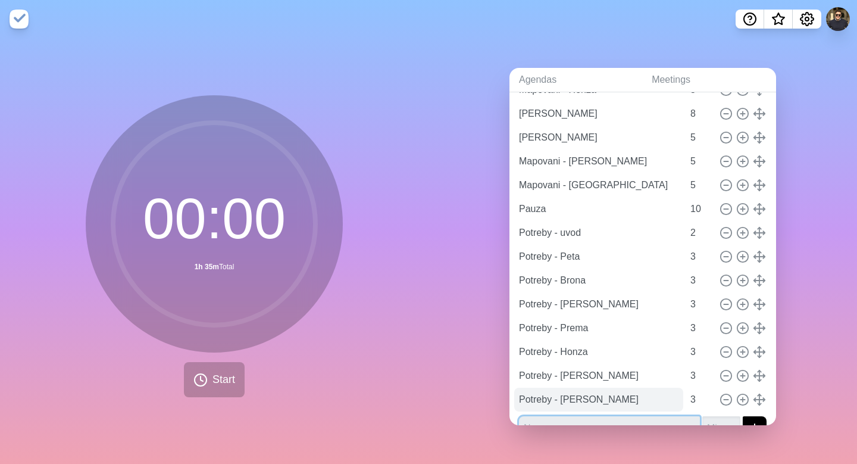
scroll to position [314, 0]
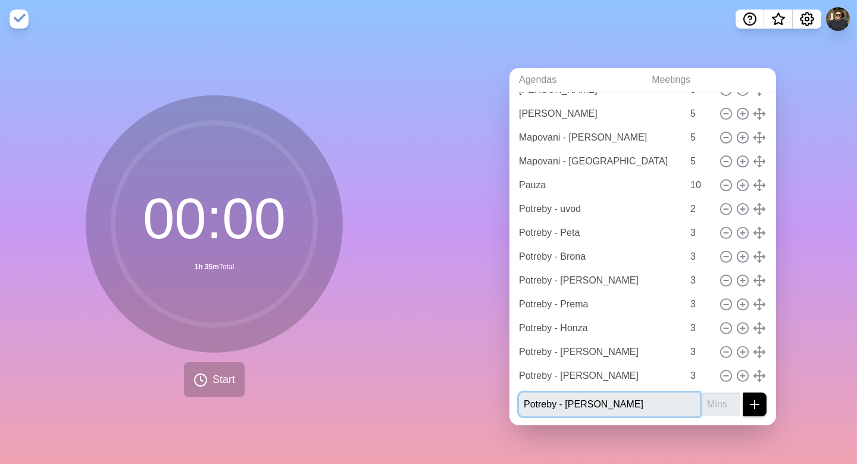
type input "Potreby - [PERSON_NAME]"
click at [704, 401] on input "number" at bounding box center [722, 404] width 38 height 24
type input "3"
click at [748, 400] on icon "submit" at bounding box center [755, 404] width 14 height 14
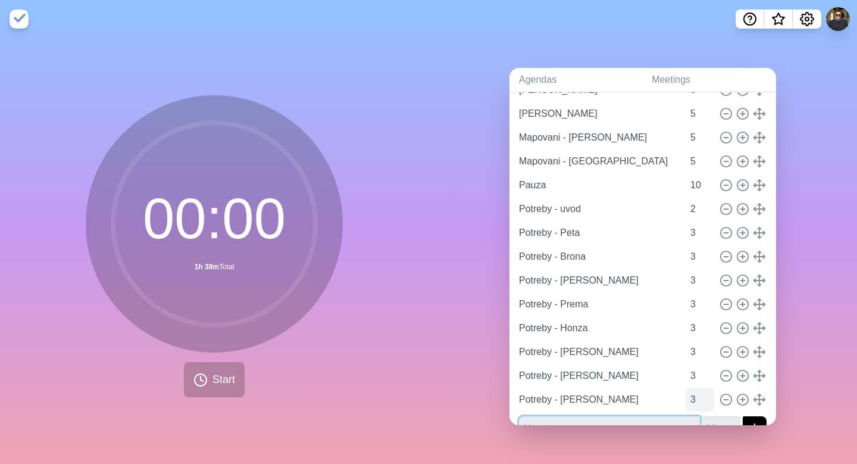
scroll to position [338, 0]
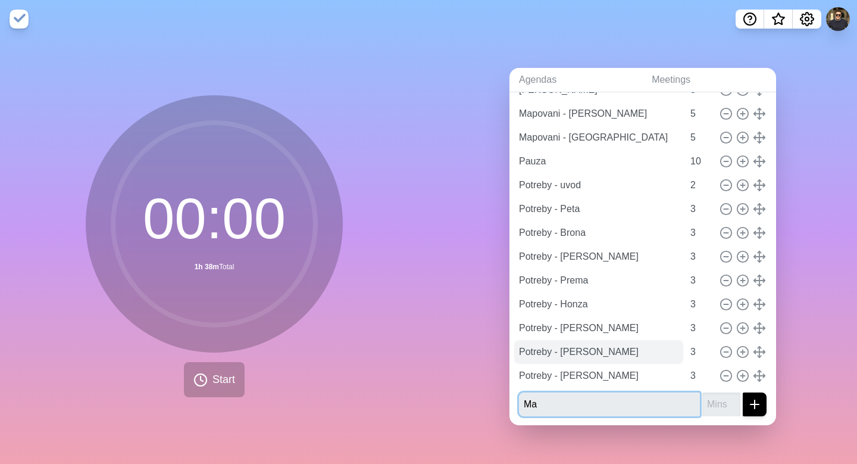
type input "M"
type input "Mapovani"
type input "Jira tickety - uvod"
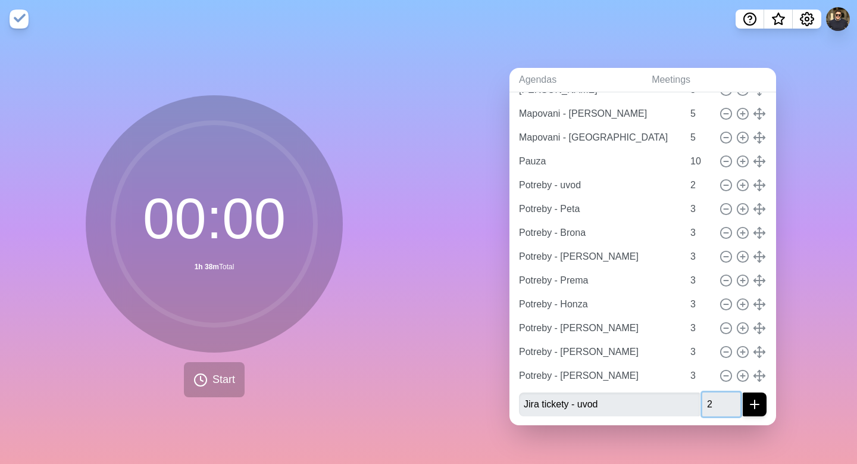
type input "2"
click at [748, 399] on icon "submit" at bounding box center [755, 404] width 14 height 14
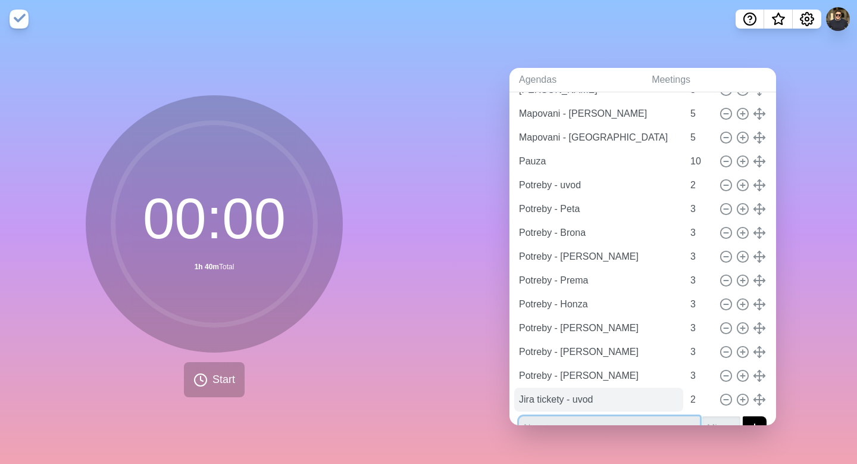
scroll to position [361, 0]
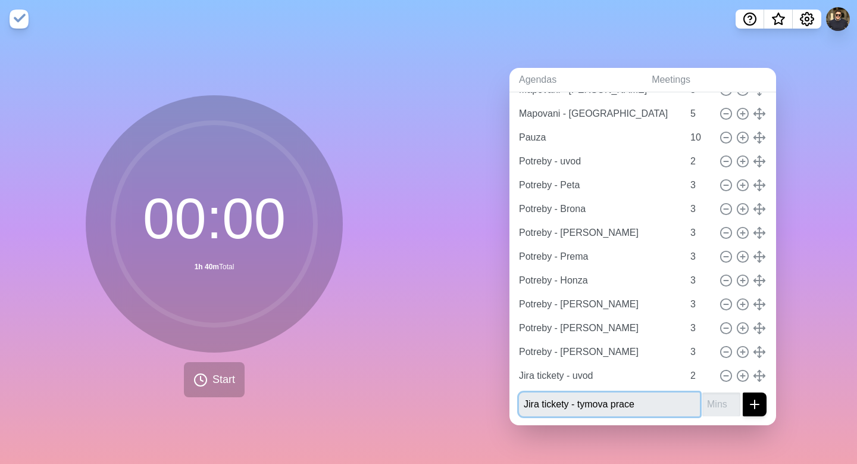
type input "Jira tickety - tymova prace"
click at [713, 401] on input "number" at bounding box center [722, 404] width 38 height 24
type input "20"
click at [755, 400] on line "submit" at bounding box center [755, 404] width 0 height 8
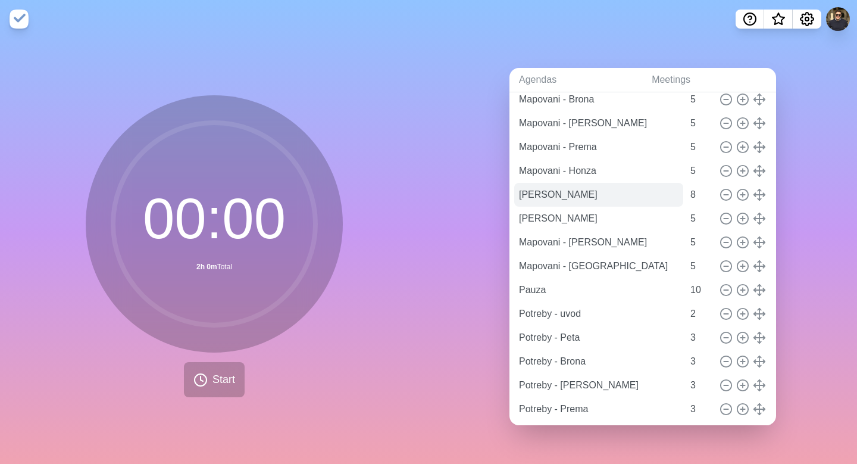
scroll to position [0, 0]
